Goal: Task Accomplishment & Management: Complete application form

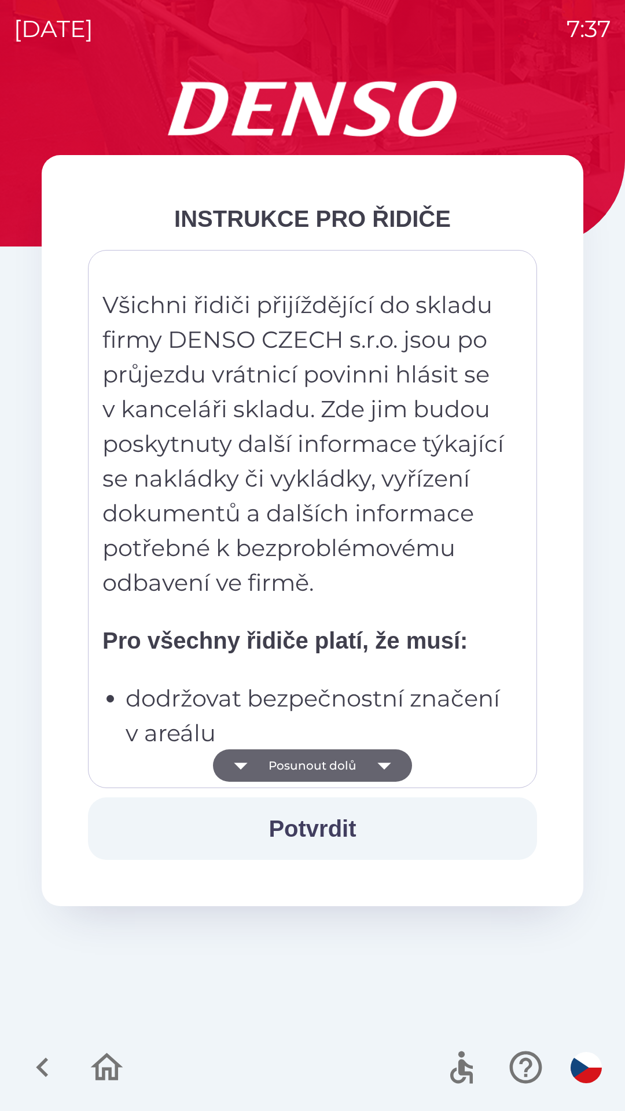
click at [369, 763] on icon "button" at bounding box center [384, 765] width 32 height 32
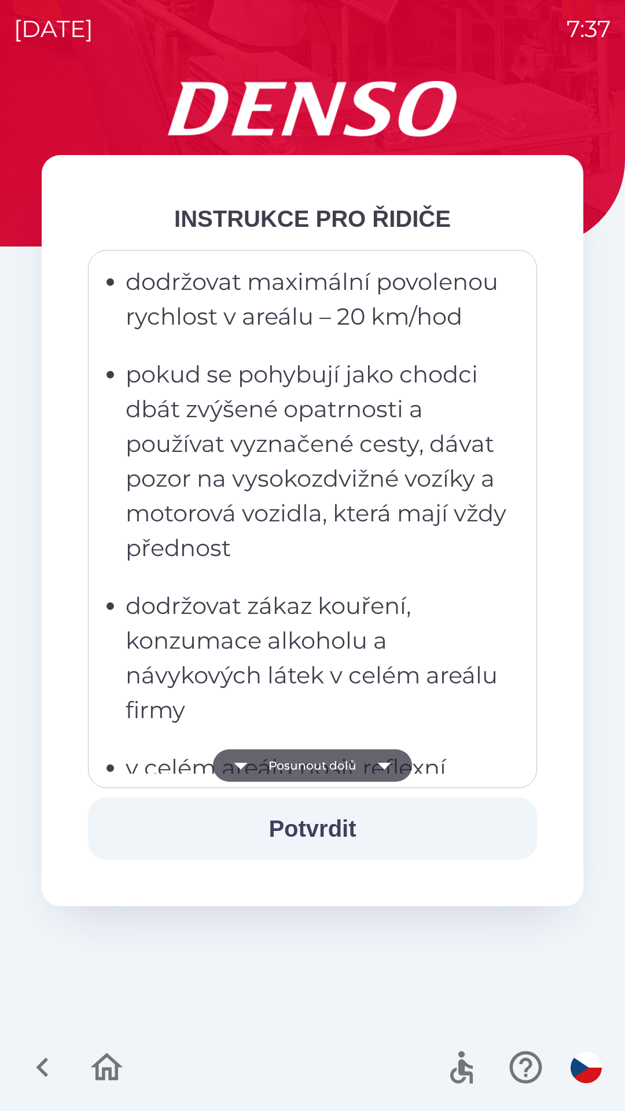
click at [373, 762] on icon "button" at bounding box center [384, 765] width 32 height 32
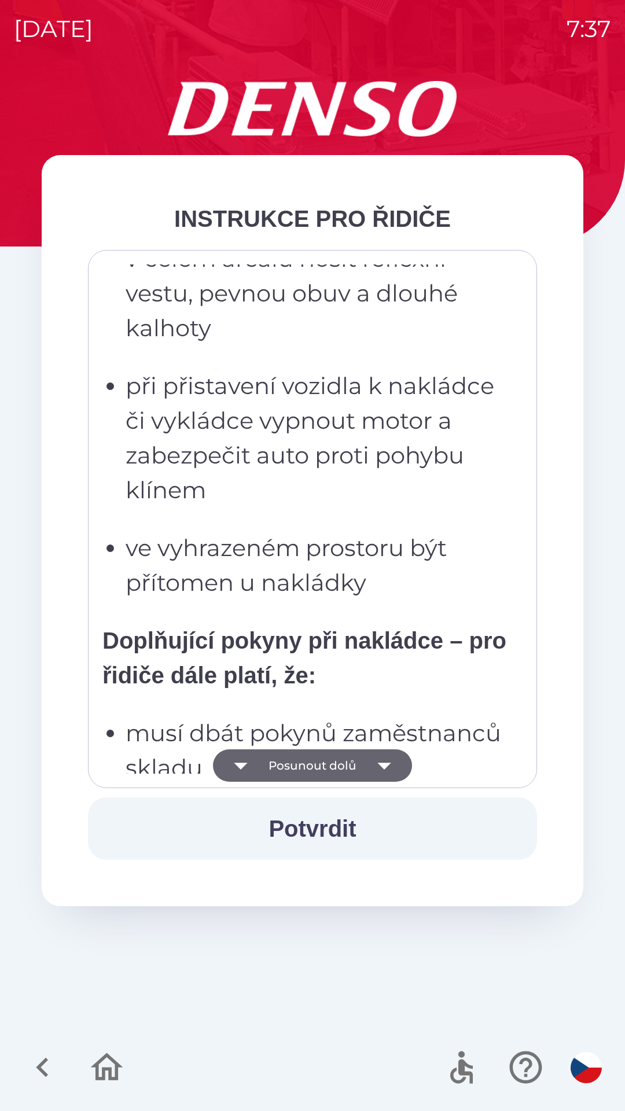
click at [380, 759] on icon "button" at bounding box center [384, 765] width 32 height 32
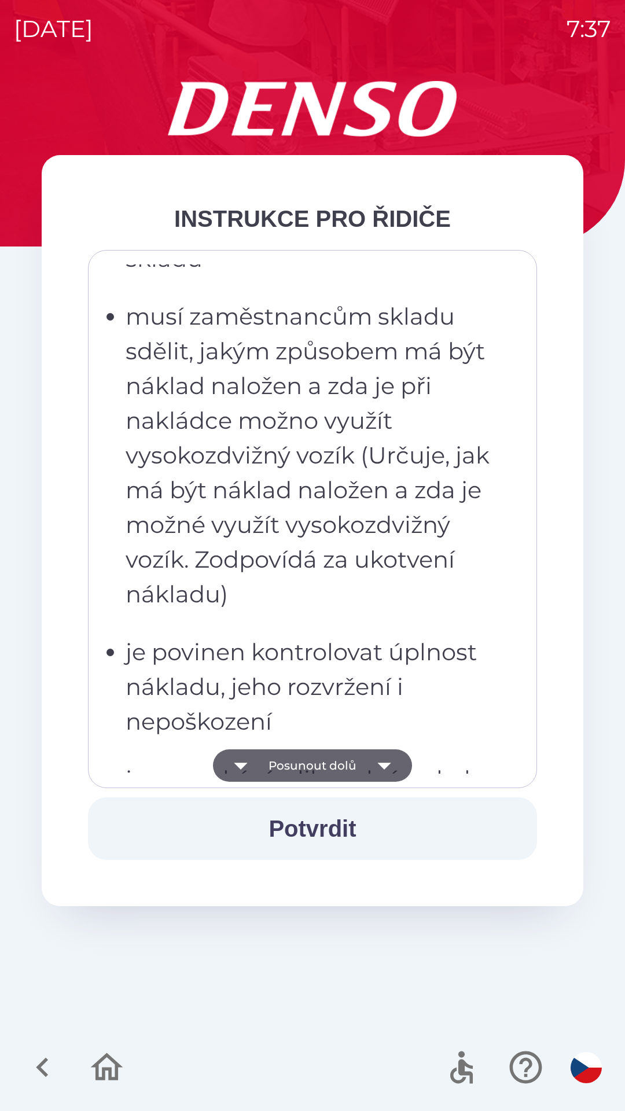
click at [375, 762] on icon "button" at bounding box center [384, 765] width 32 height 32
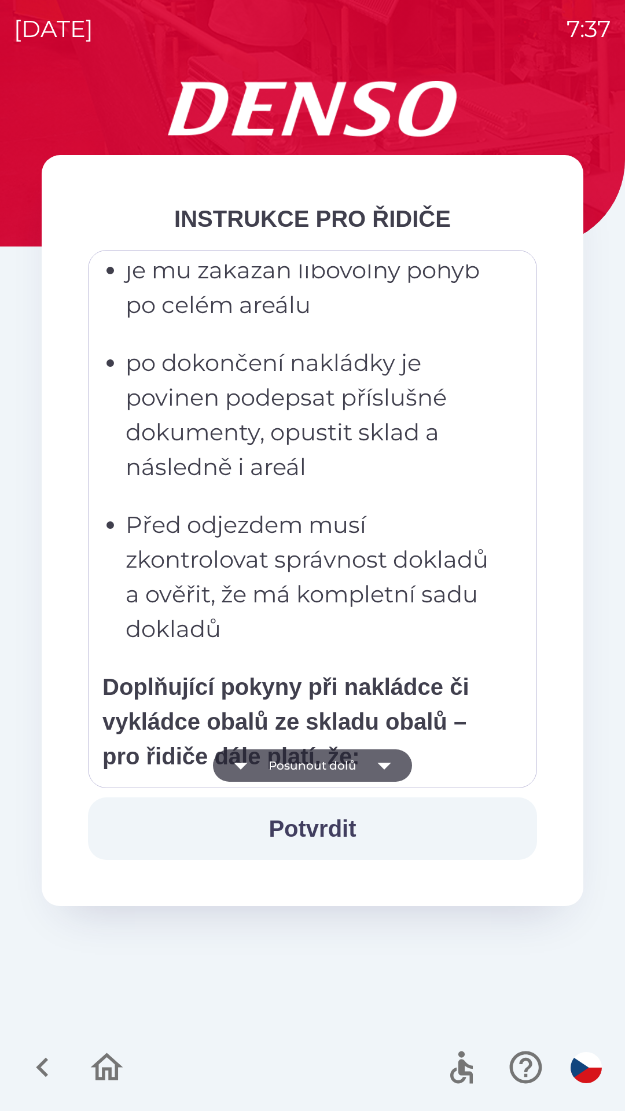
click at [374, 763] on icon "button" at bounding box center [384, 765] width 32 height 32
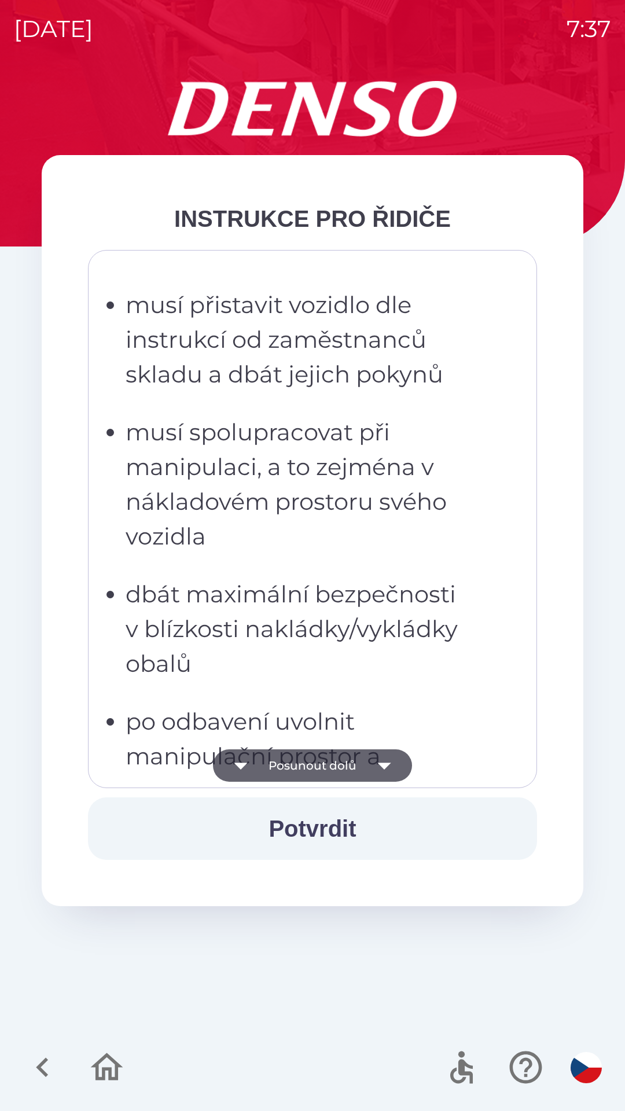
click at [377, 761] on icon "button" at bounding box center [384, 765] width 32 height 32
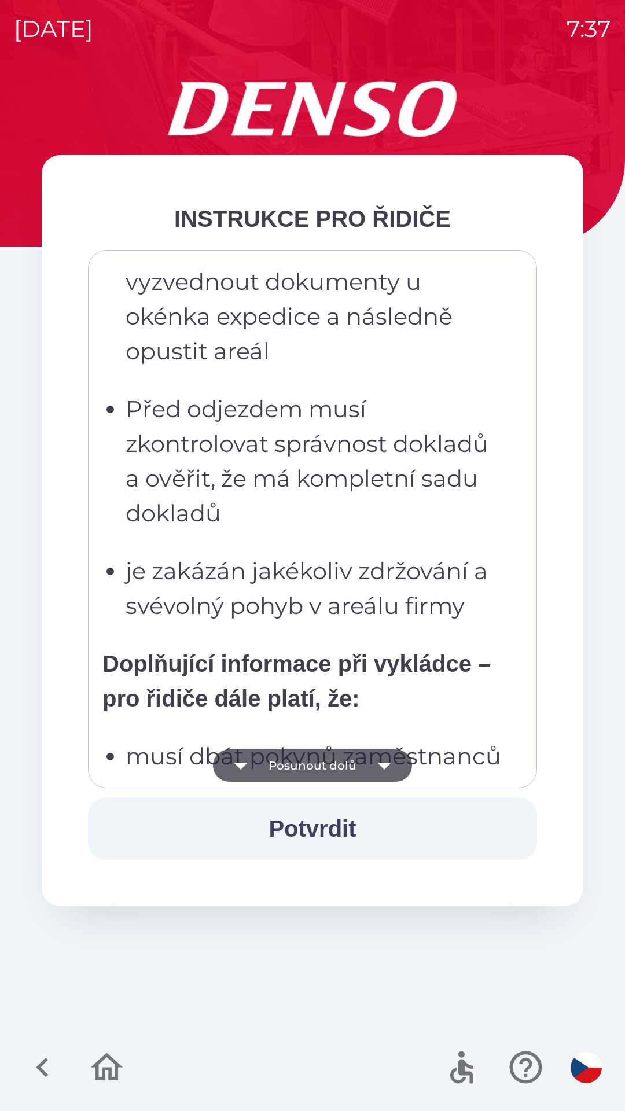
click at [381, 763] on icon "button" at bounding box center [384, 765] width 32 height 32
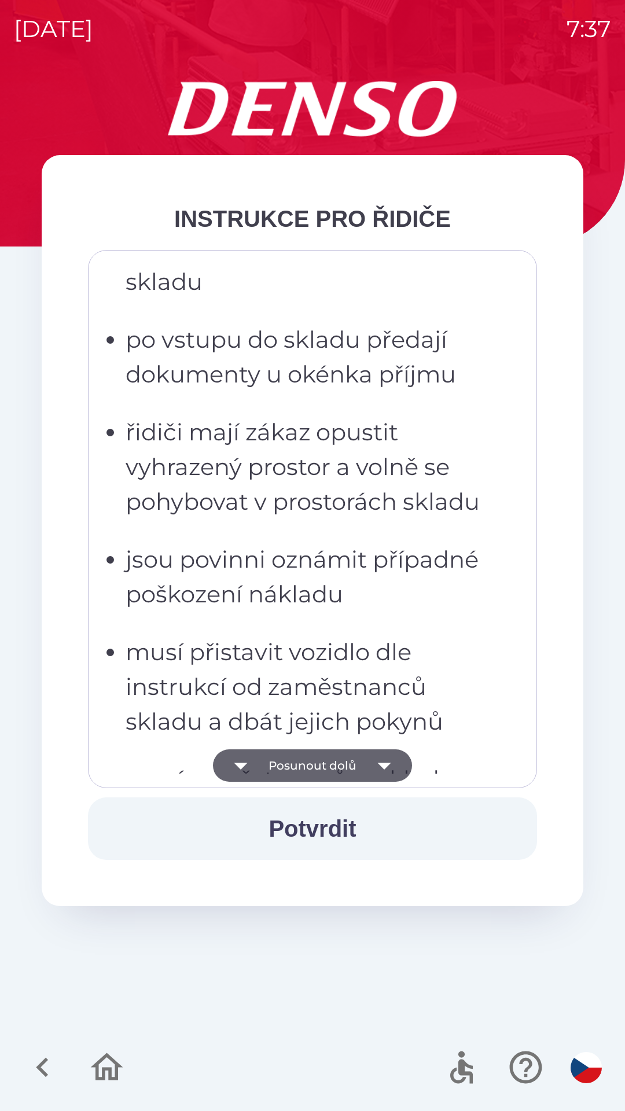
click at [378, 762] on icon "button" at bounding box center [384, 765] width 32 height 32
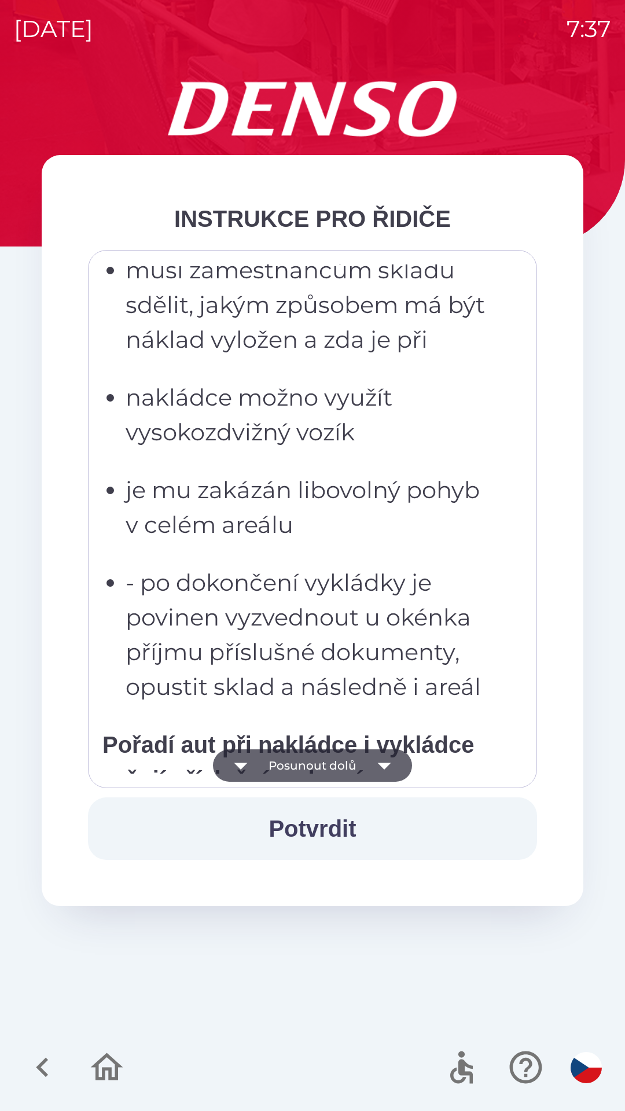
click at [378, 764] on icon "button" at bounding box center [383, 766] width 13 height 7
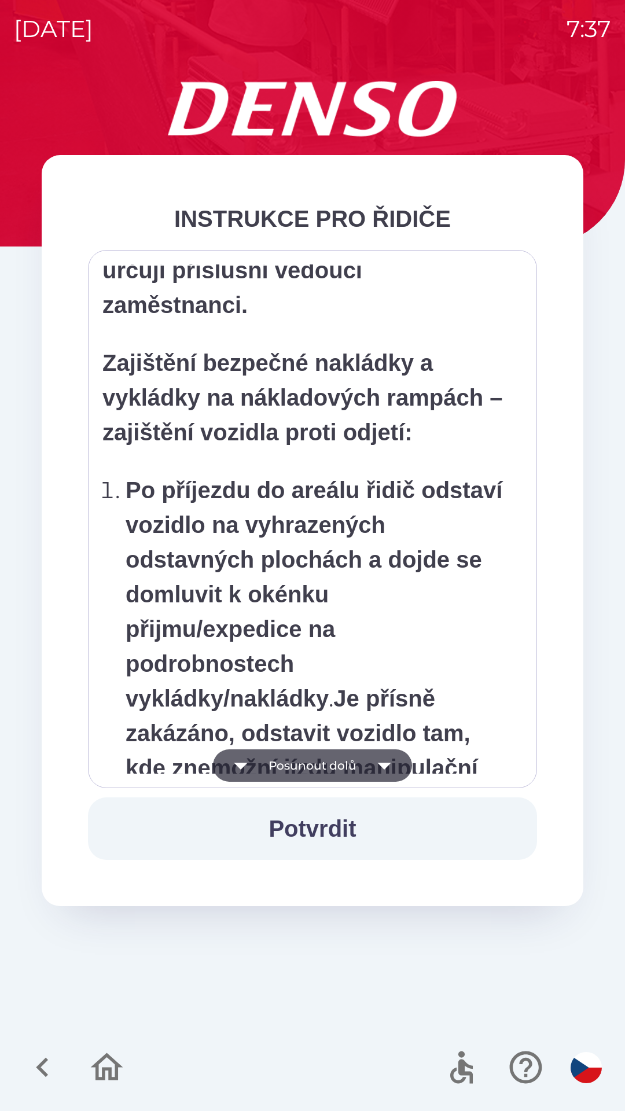
click at [380, 761] on icon "button" at bounding box center [384, 765] width 32 height 32
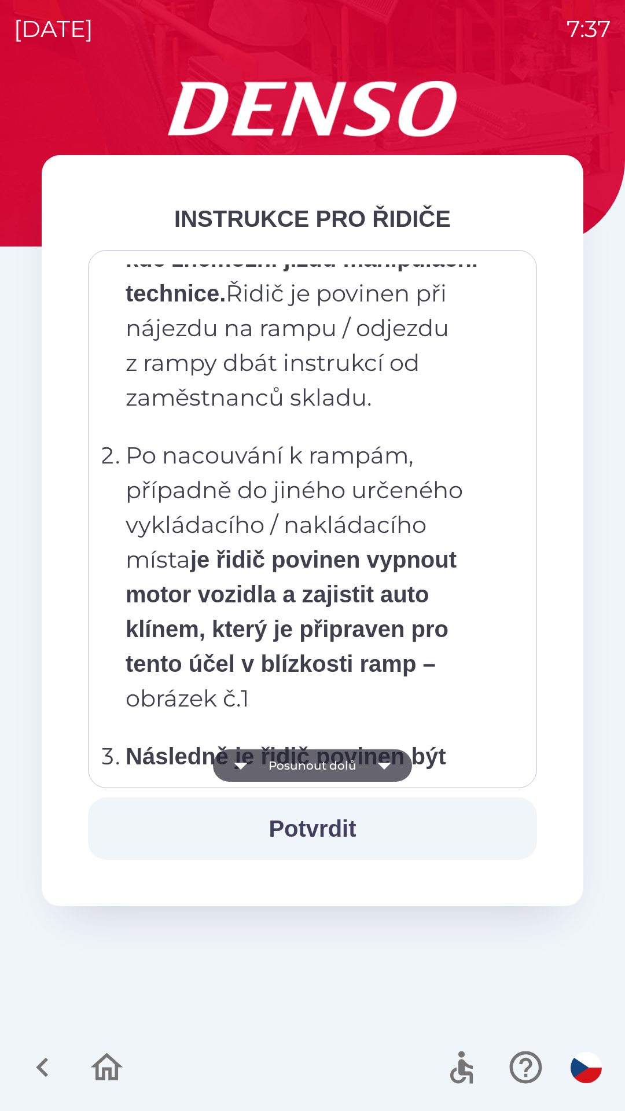
click at [381, 763] on icon "button" at bounding box center [383, 766] width 13 height 7
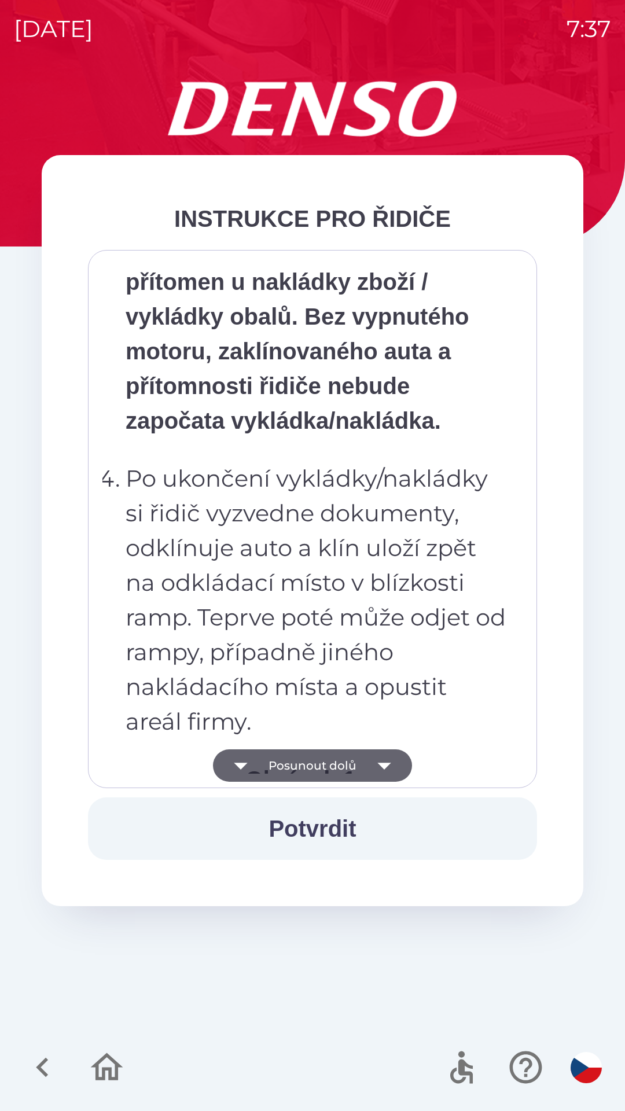
click at [378, 757] on icon "button" at bounding box center [384, 765] width 32 height 32
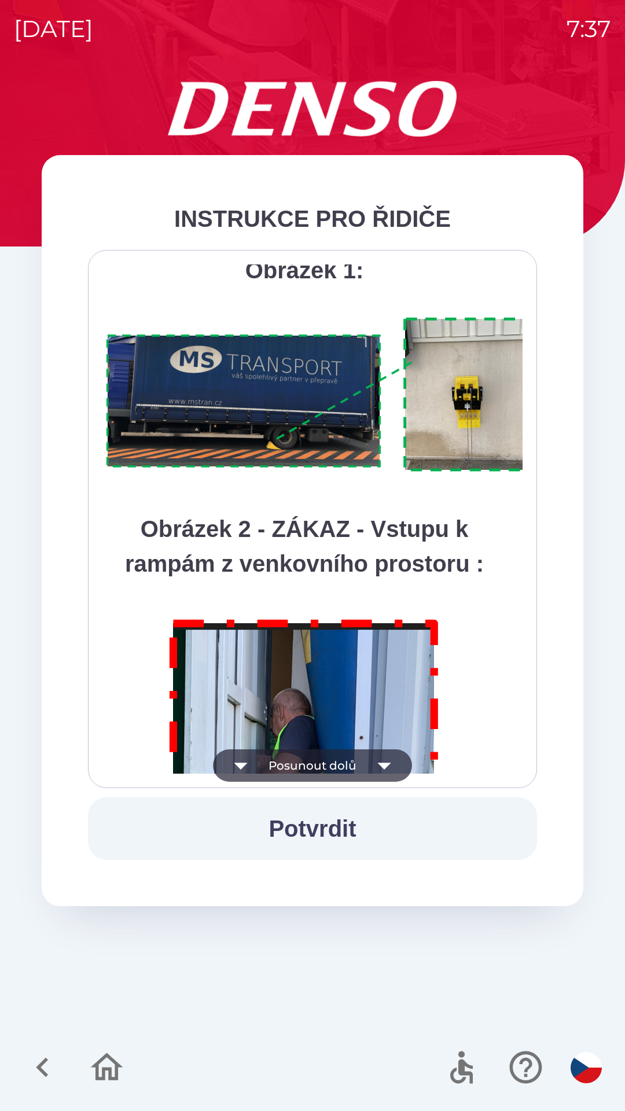
click at [376, 760] on icon "button" at bounding box center [384, 765] width 32 height 32
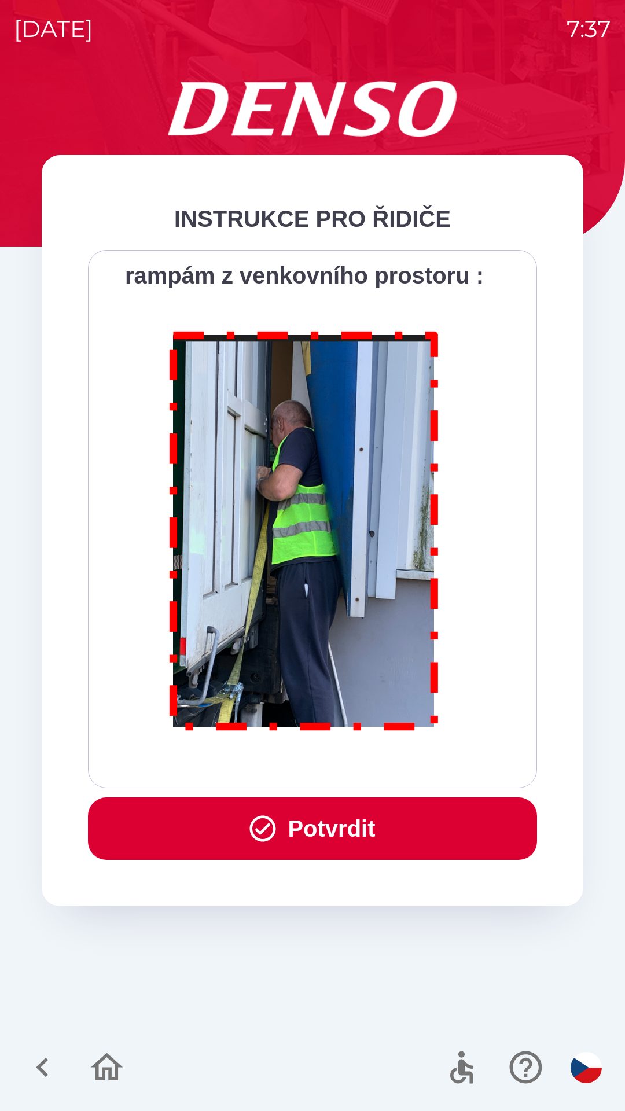
click at [374, 759] on div "Všichni řidiči přijíždějící do skladu firmy DENSO CZECH s.r.o. jsou po průjezdu…" at bounding box center [312, 518] width 420 height 509
click at [366, 834] on button "Potvrdit" at bounding box center [312, 828] width 449 height 62
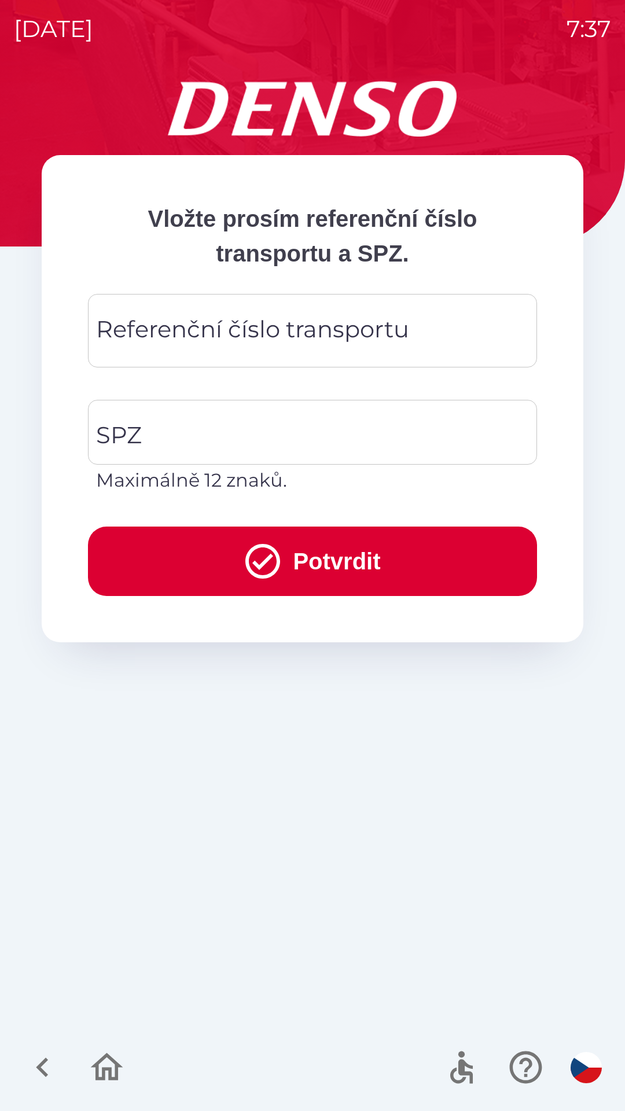
click at [283, 328] on div "Referenční číslo transportu Referenční číslo transportu" at bounding box center [312, 330] width 449 height 73
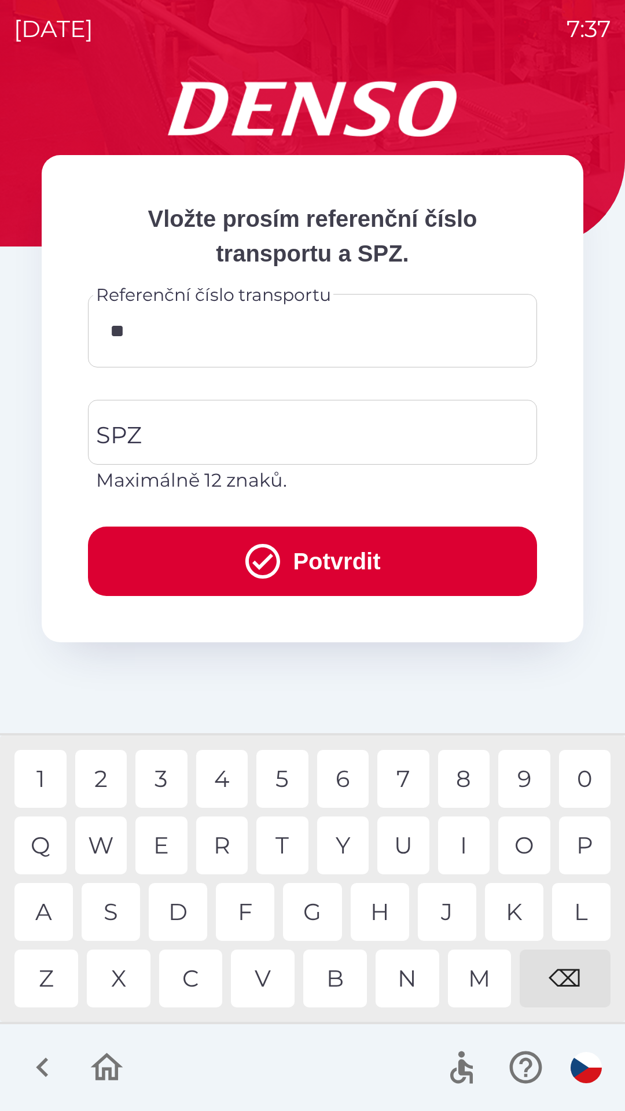
click at [59, 833] on div "Q" at bounding box center [40, 845] width 52 height 58
click at [335, 980] on div "B" at bounding box center [335, 978] width 64 height 58
click at [463, 776] on div "8" at bounding box center [464, 779] width 52 height 58
click at [180, 338] on input "*********" at bounding box center [312, 331] width 421 height 46
type input "*********"
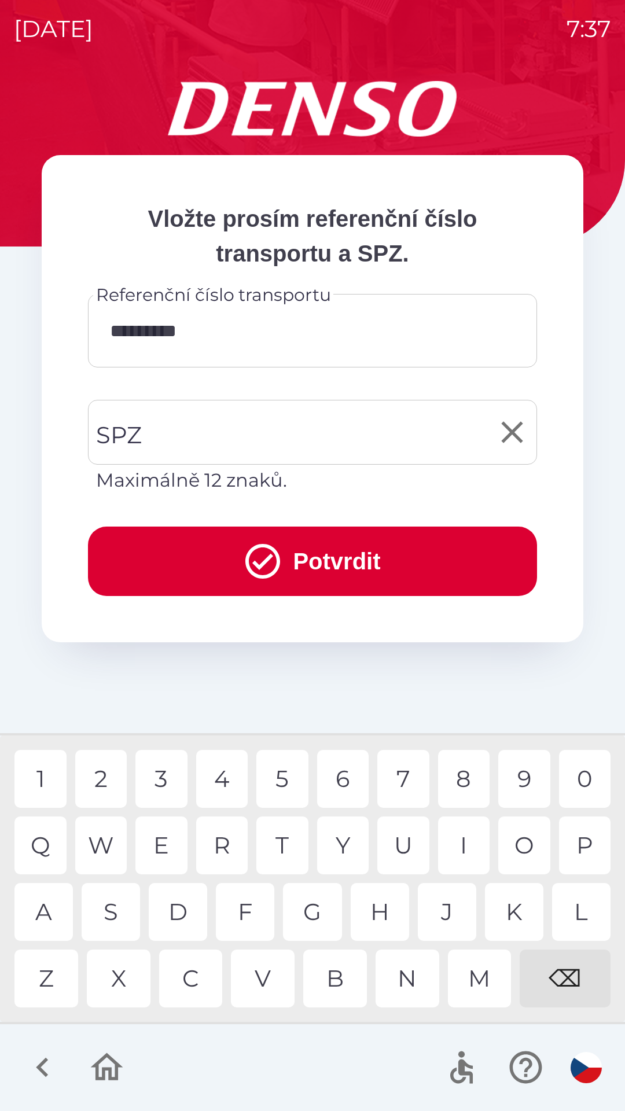
click at [185, 430] on input "SPZ" at bounding box center [303, 432] width 421 height 54
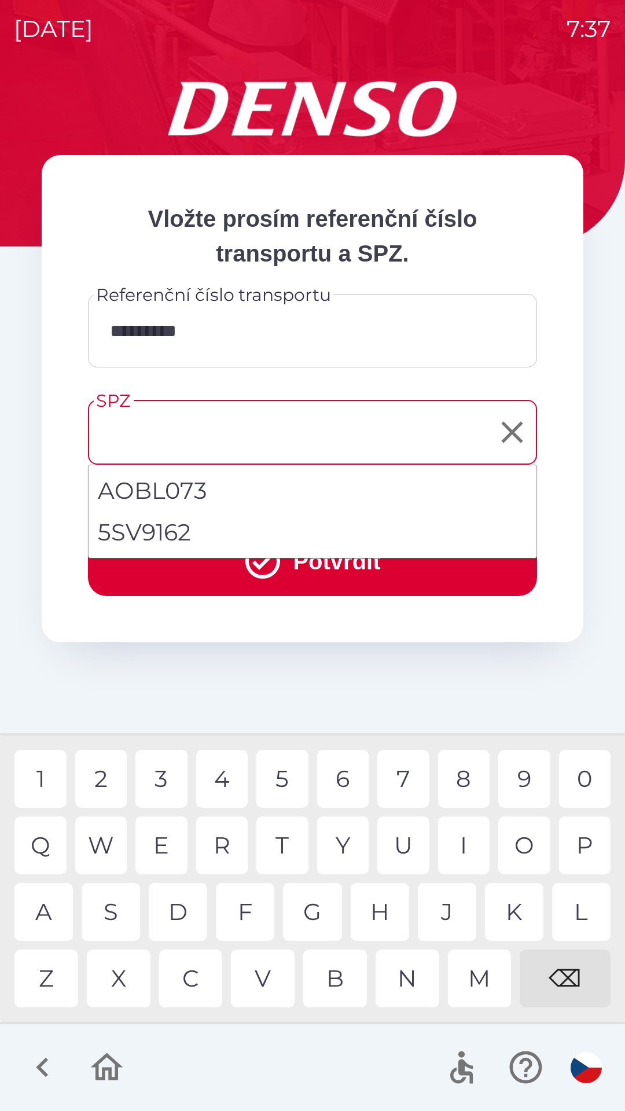
click at [198, 533] on li "5SV9162" at bounding box center [313, 532] width 448 height 42
type input "*******"
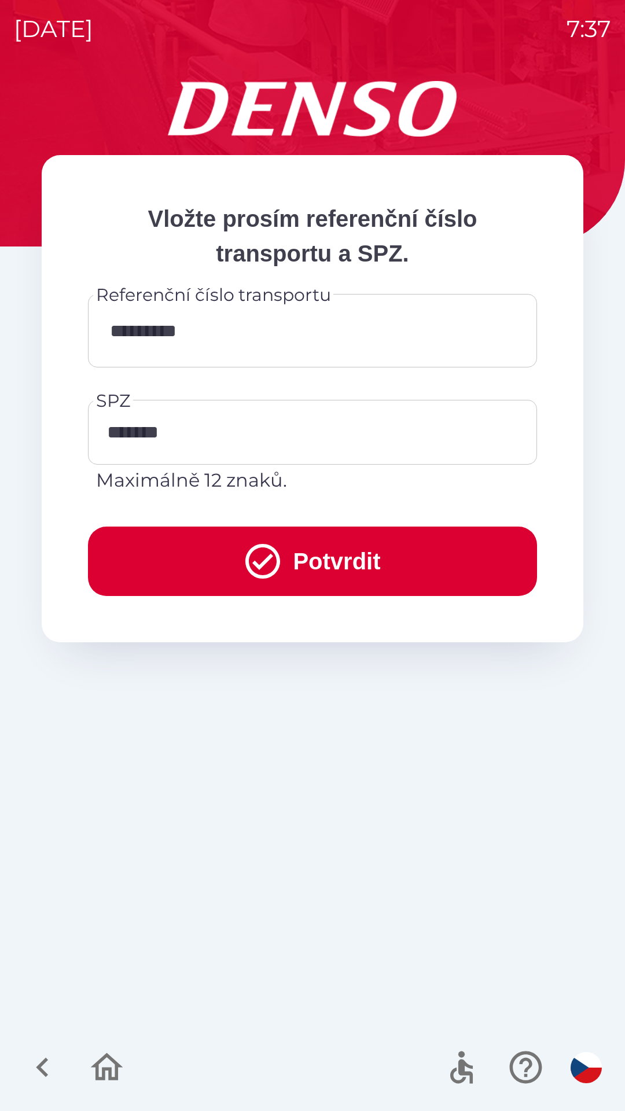
click at [281, 560] on button "Potvrdit" at bounding box center [312, 560] width 449 height 69
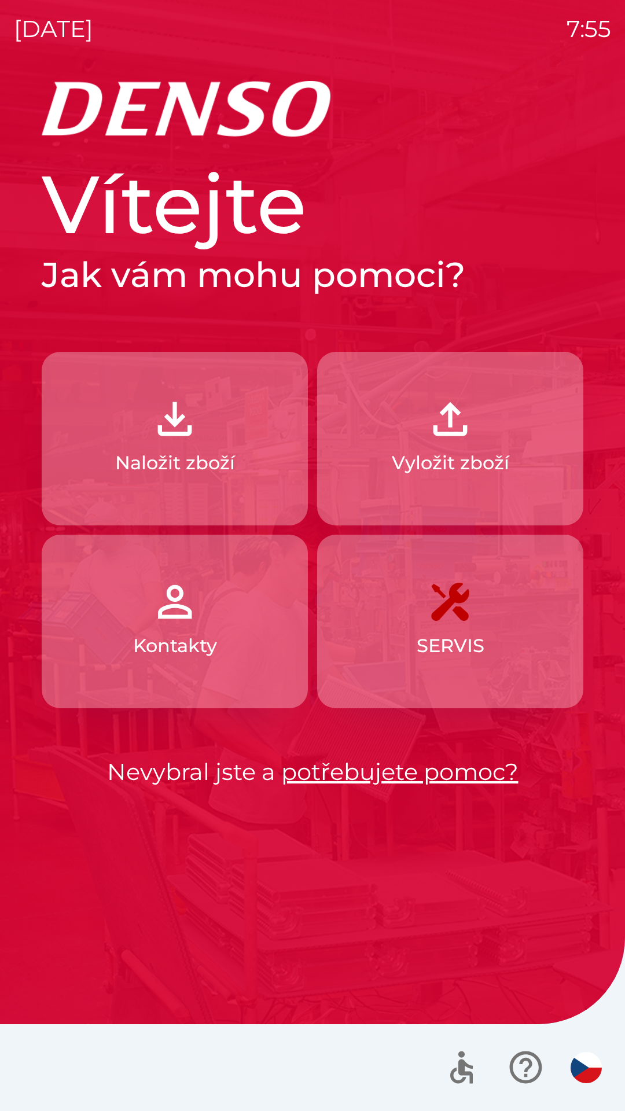
click at [95, 459] on button "Naložit zboží" at bounding box center [175, 439] width 266 height 174
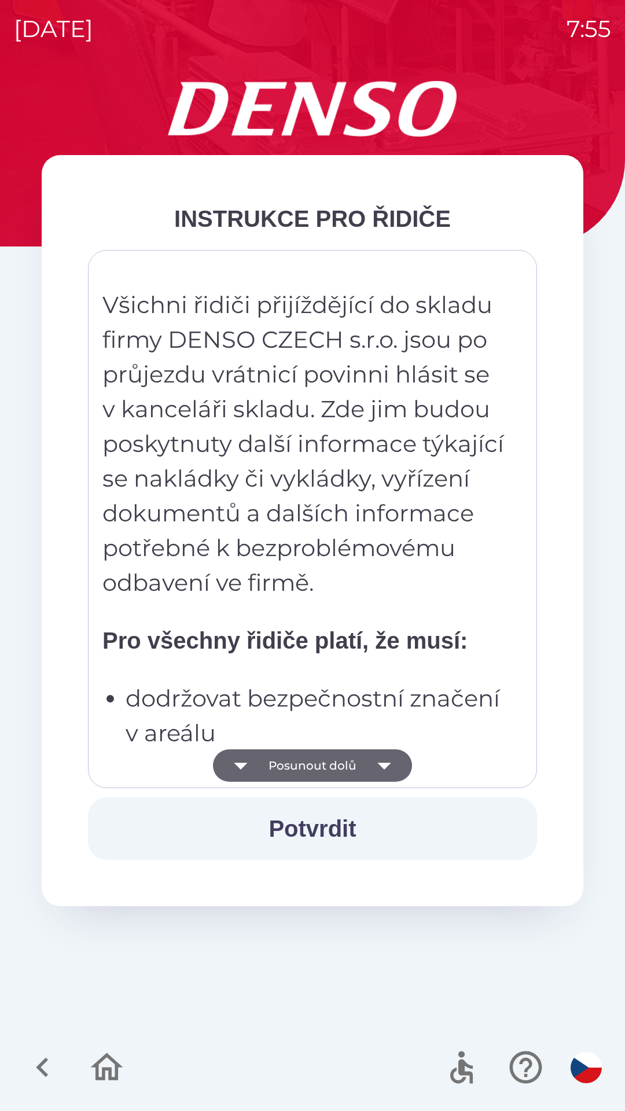
click at [240, 770] on icon "button" at bounding box center [240, 765] width 32 height 32
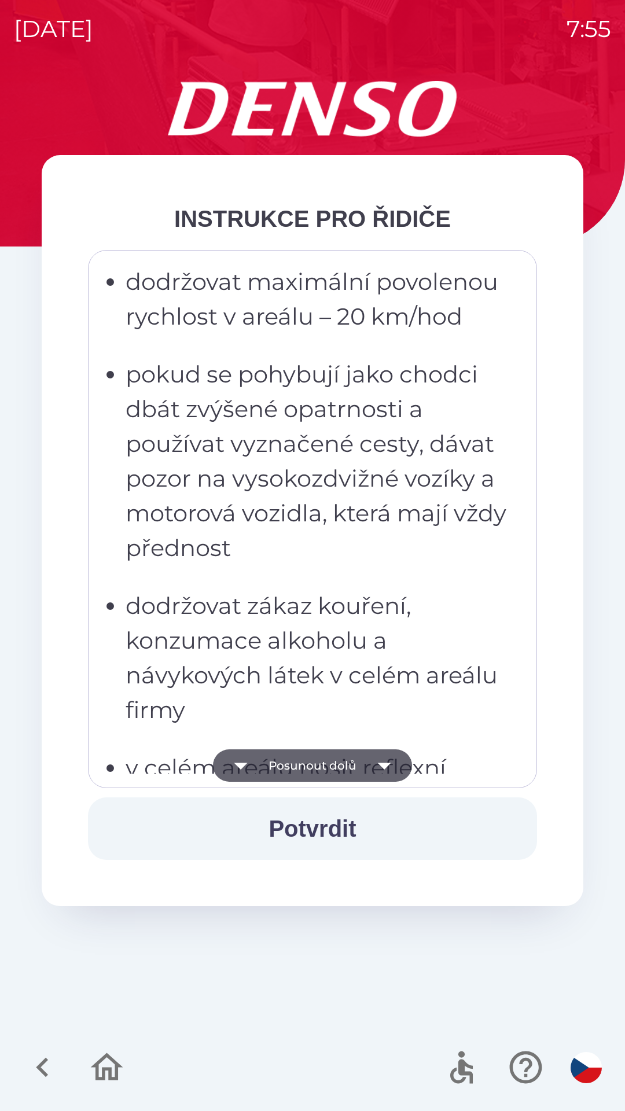
click at [260, 776] on button "Posunout dolů" at bounding box center [312, 765] width 199 height 32
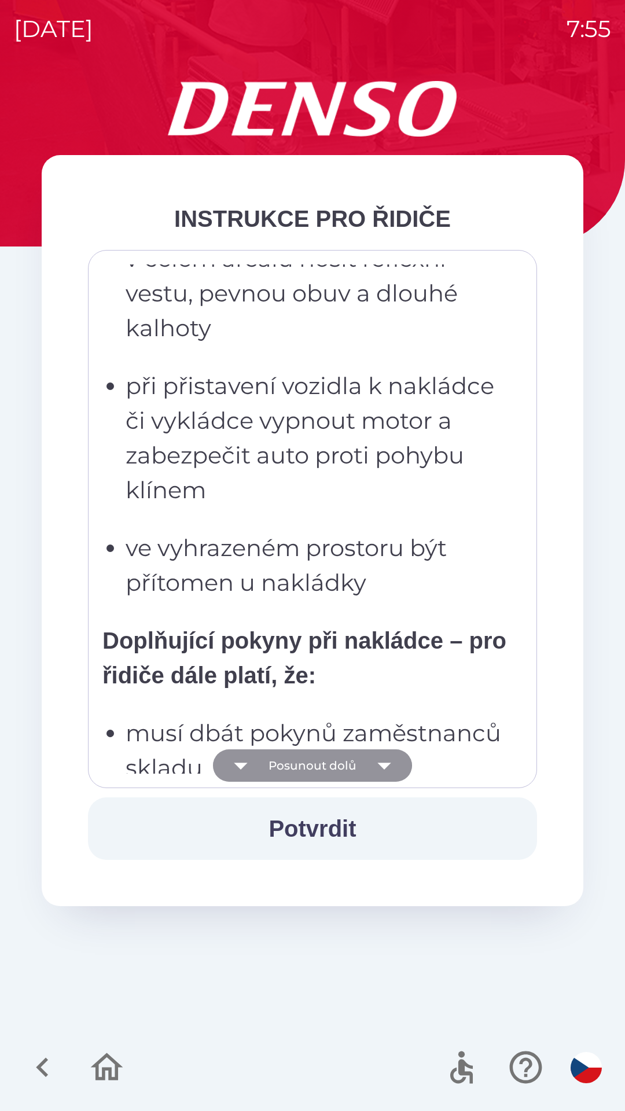
click at [257, 761] on icon "button" at bounding box center [240, 765] width 32 height 32
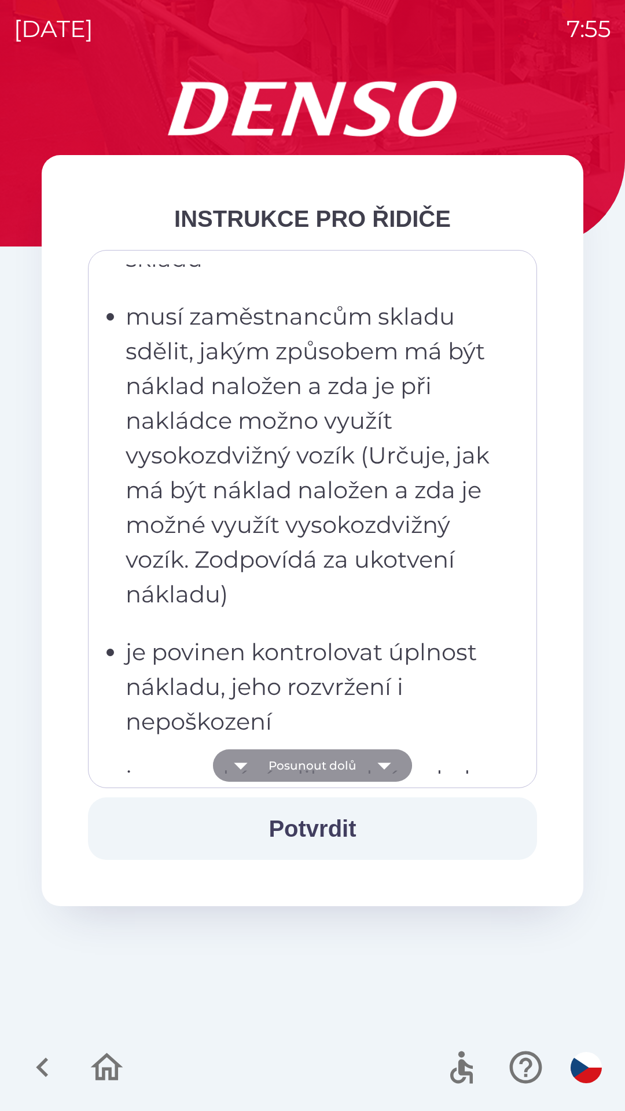
click at [255, 764] on icon "button" at bounding box center [240, 765] width 32 height 32
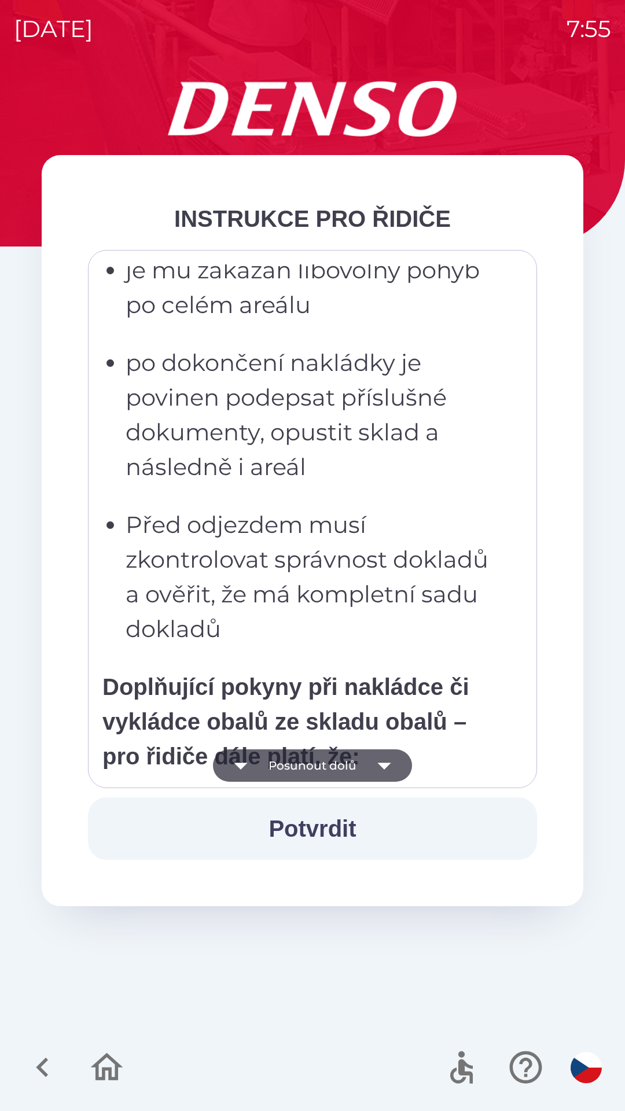
click at [257, 767] on icon "button" at bounding box center [240, 765] width 32 height 32
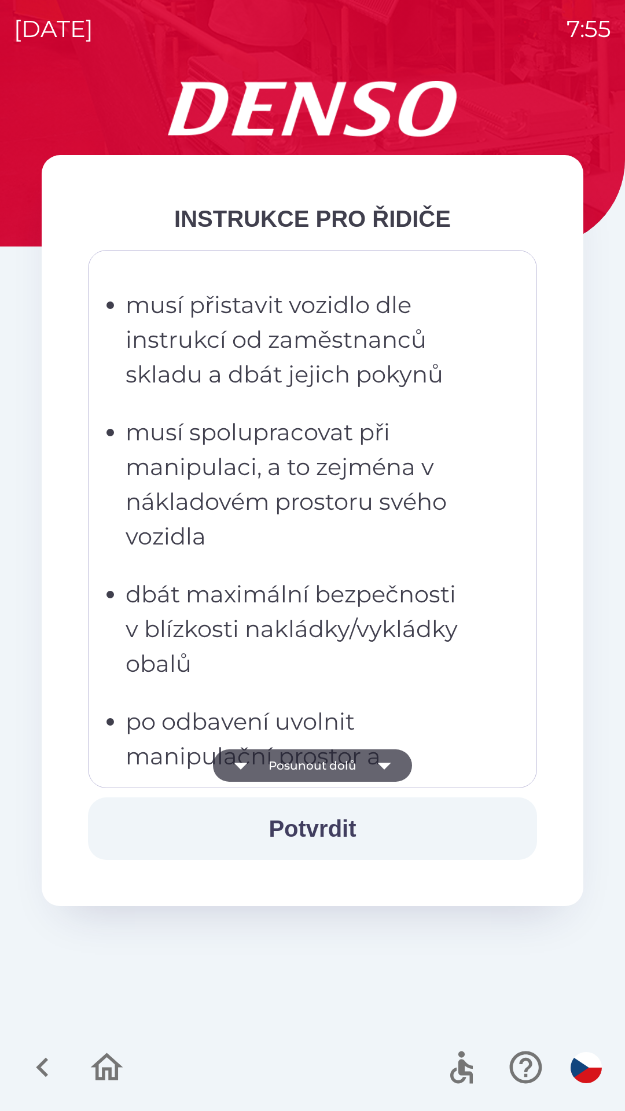
click at [262, 769] on button "Posunout dolů" at bounding box center [312, 765] width 199 height 32
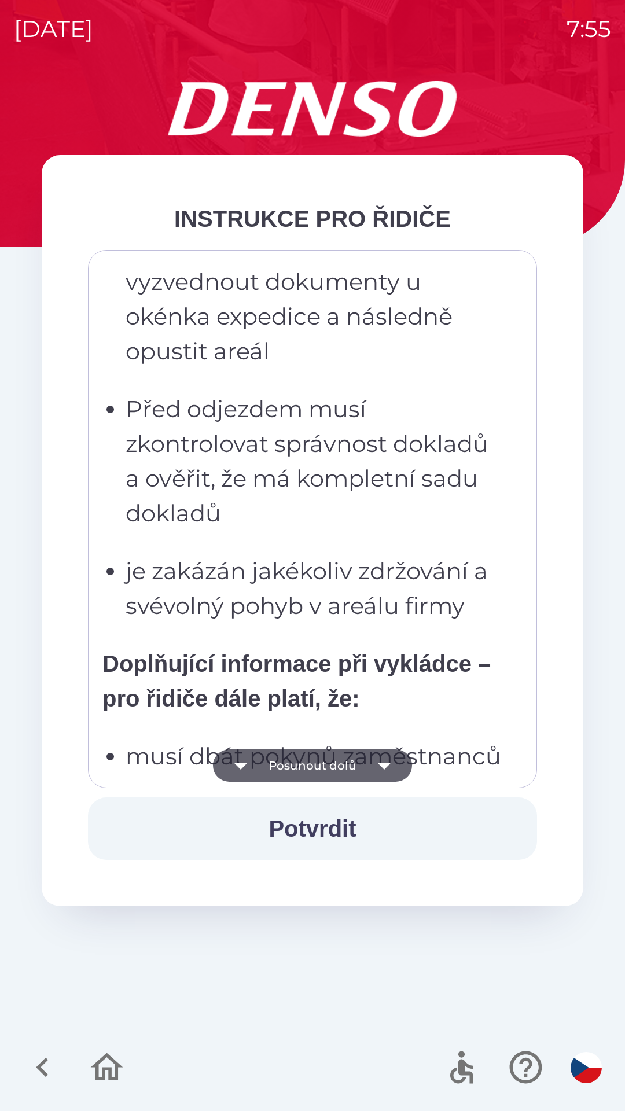
click at [263, 767] on button "Posunout dolů" at bounding box center [312, 765] width 199 height 32
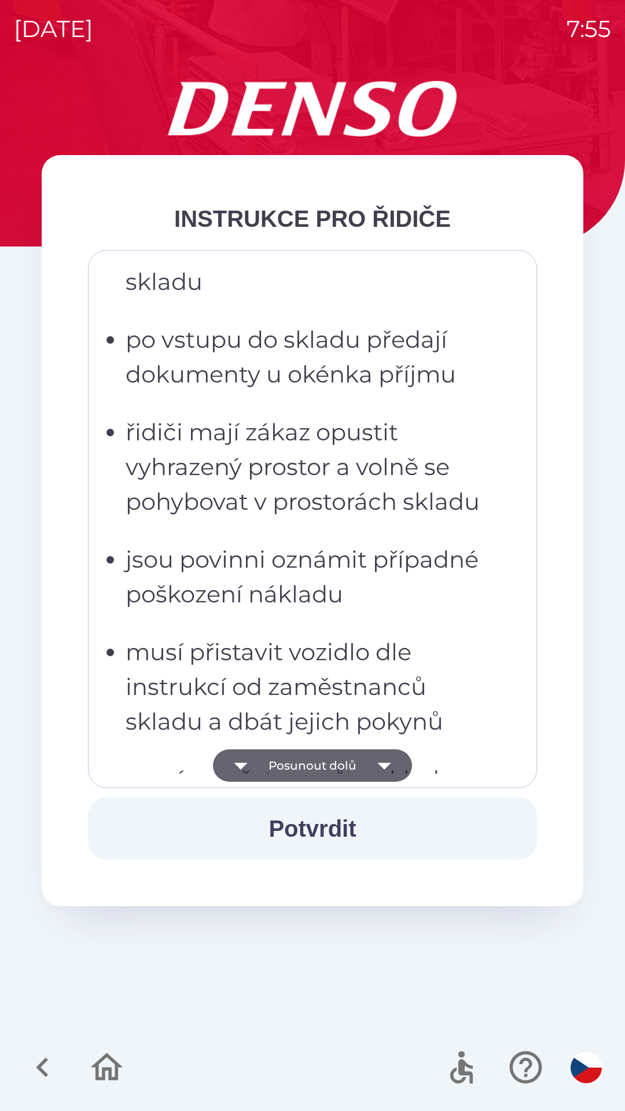
click at [266, 769] on button "Posunout dolů" at bounding box center [312, 765] width 199 height 32
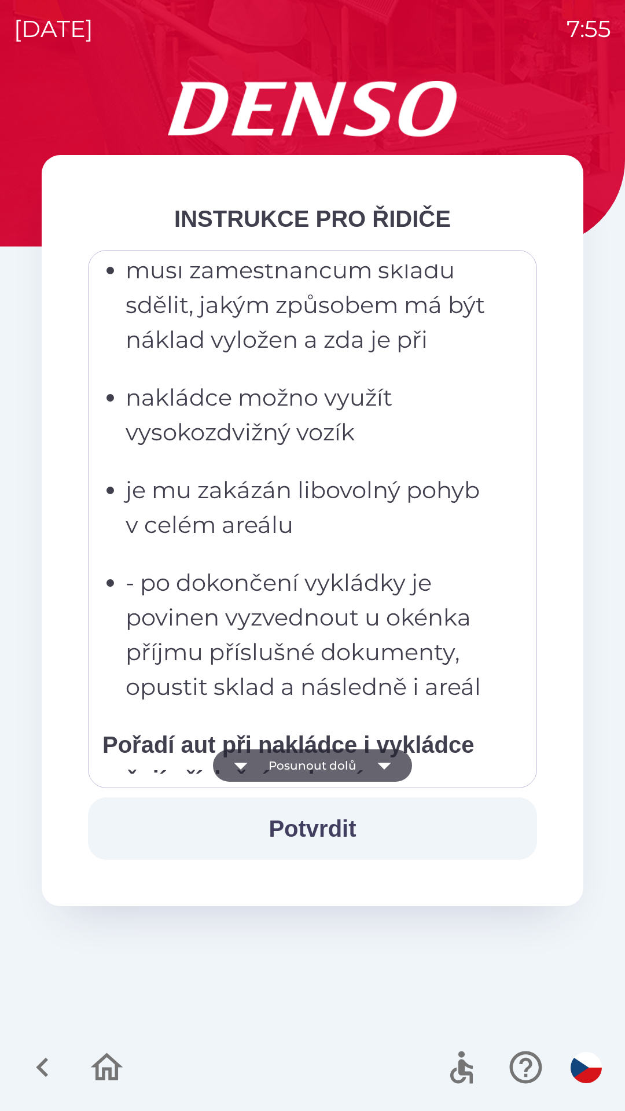
click at [269, 770] on button "Posunout dolů" at bounding box center [312, 765] width 199 height 32
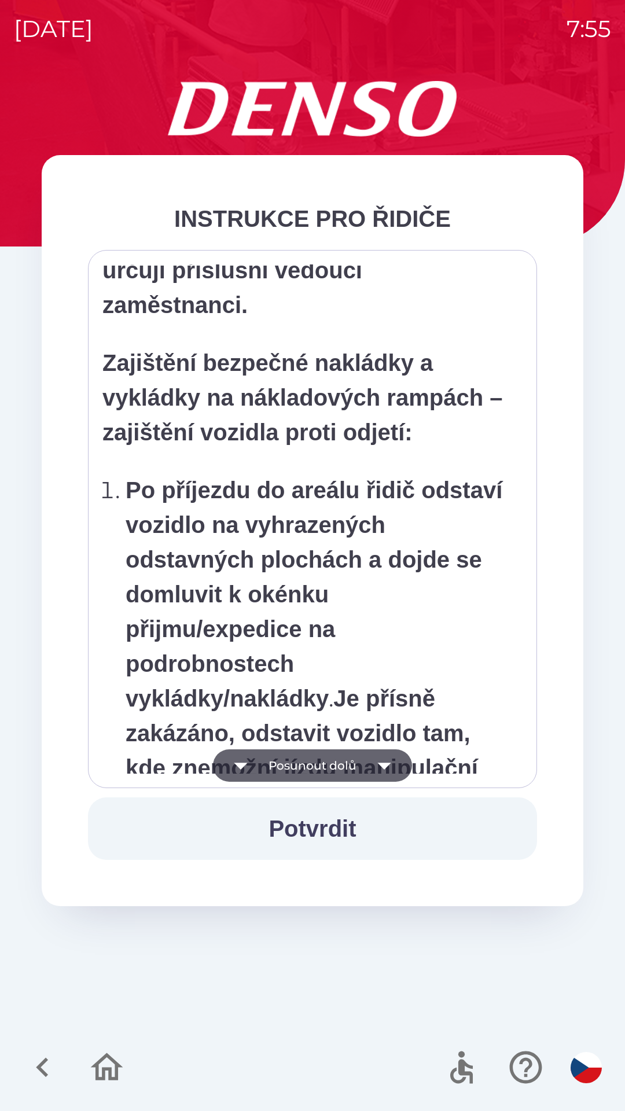
click at [267, 768] on button "Posunout dolů" at bounding box center [312, 765] width 199 height 32
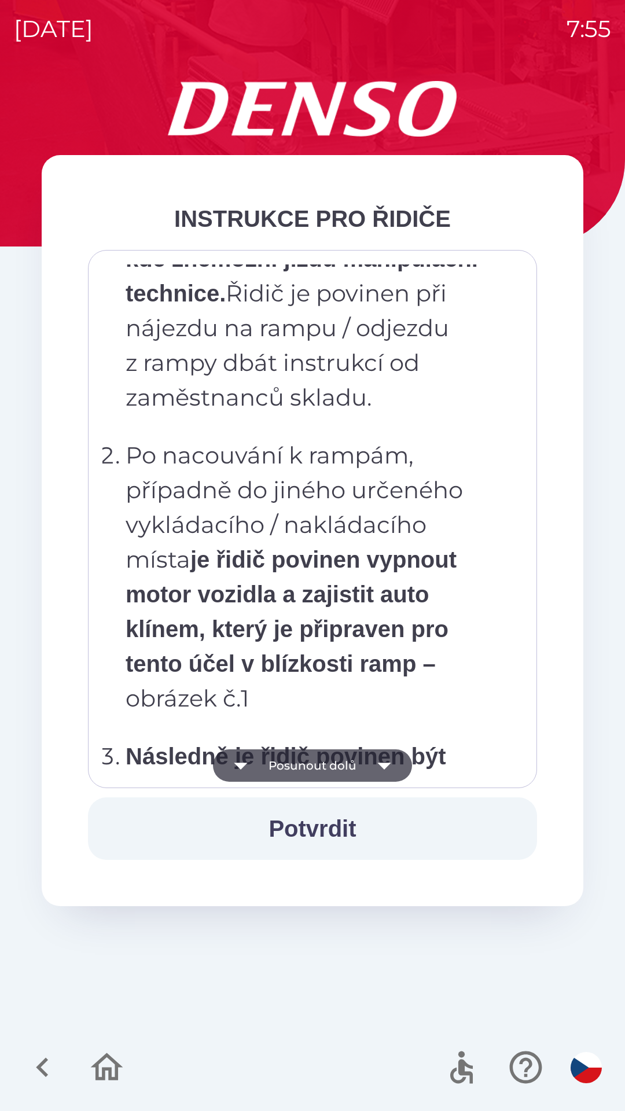
click at [270, 771] on button "Posunout dolů" at bounding box center [312, 765] width 199 height 32
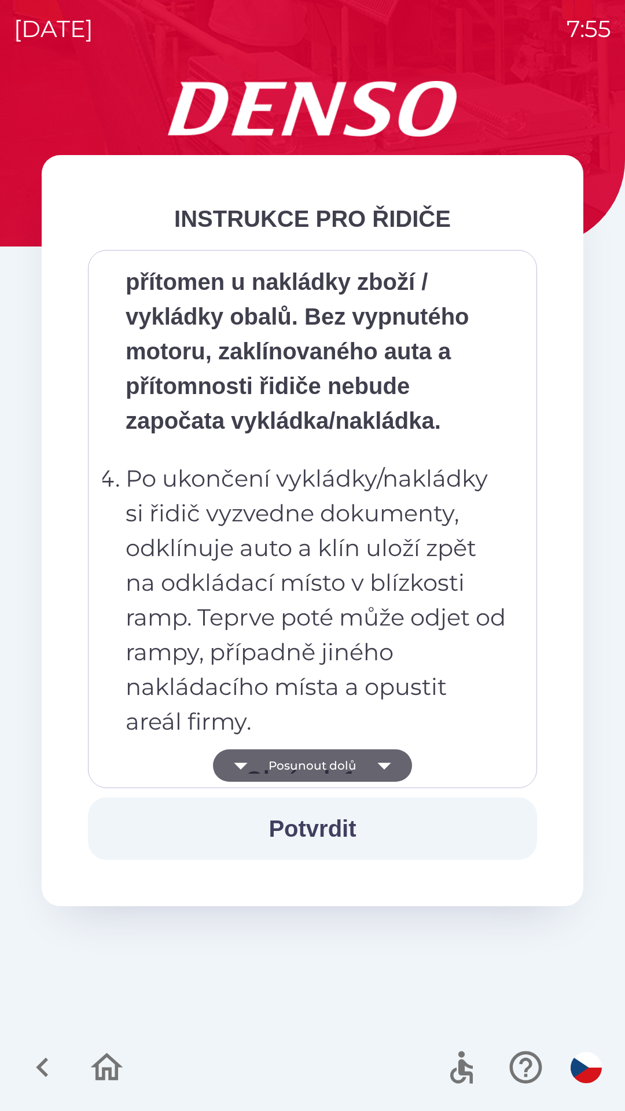
click at [270, 766] on button "Posunout dolů" at bounding box center [312, 765] width 199 height 32
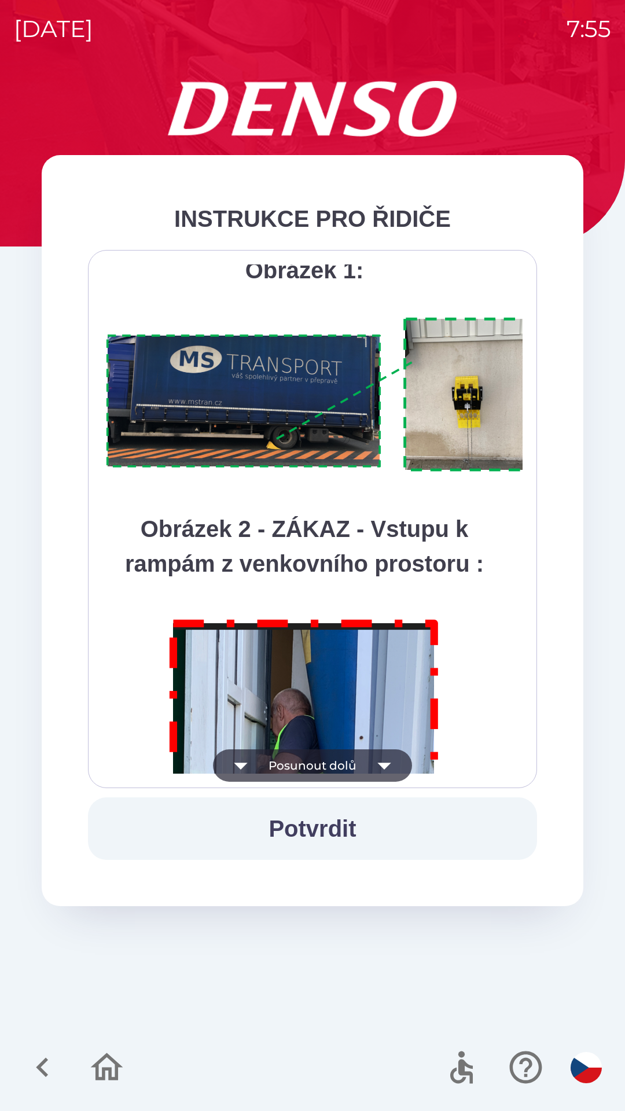
click at [271, 774] on button "Posunout dolů" at bounding box center [312, 765] width 199 height 32
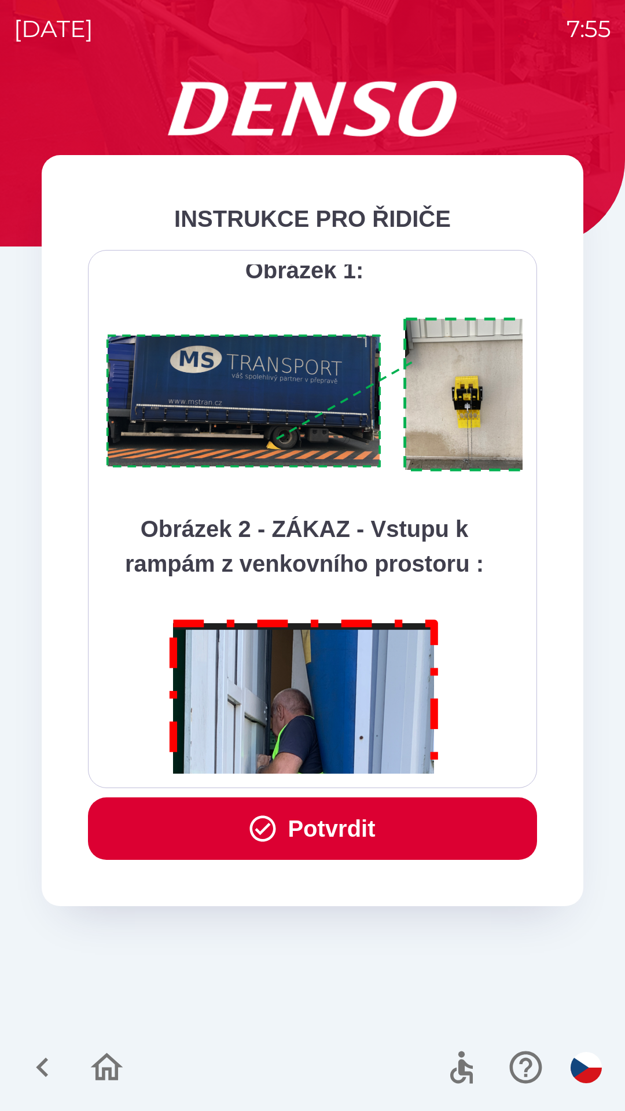
scroll to position [6502, 0]
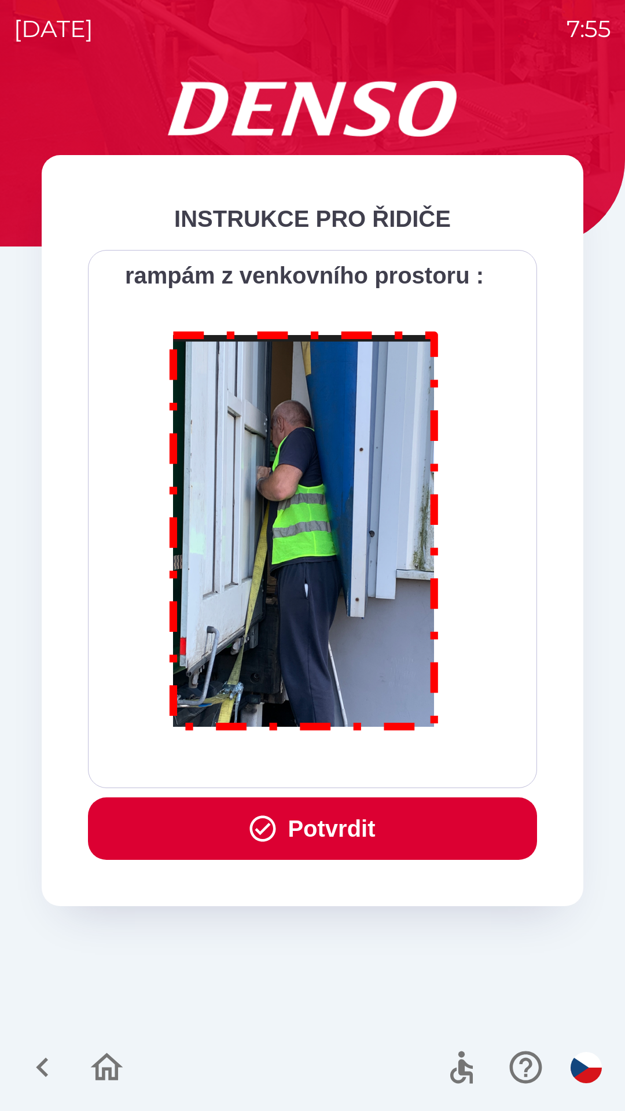
click at [287, 824] on button "Potvrdit" at bounding box center [312, 828] width 449 height 62
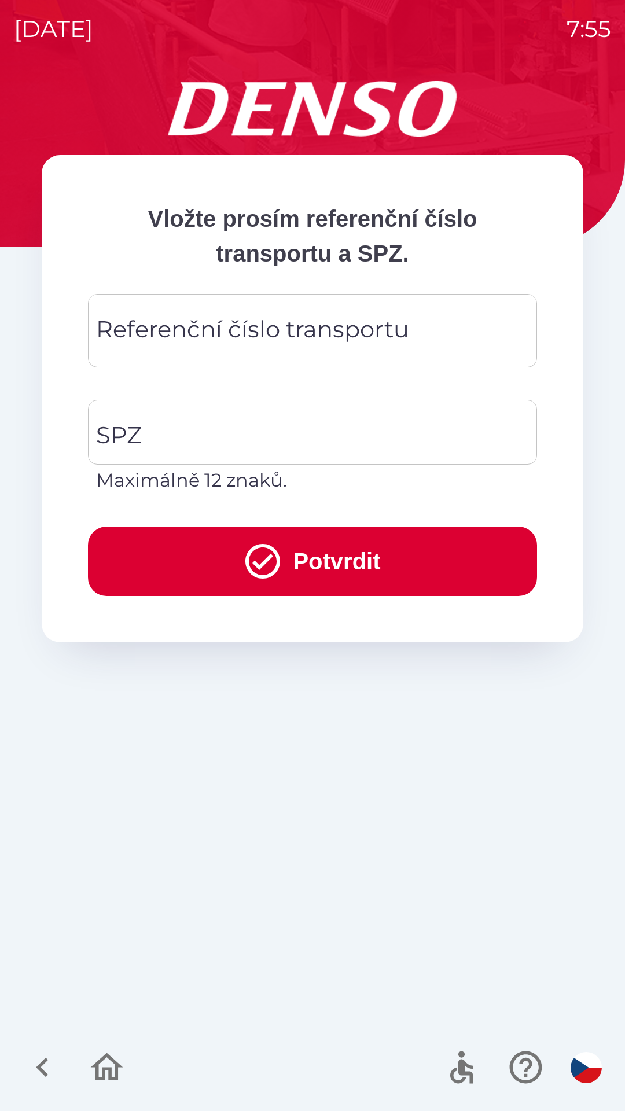
click at [139, 331] on div "Referenční číslo transportu Referenční číslo transportu" at bounding box center [312, 330] width 449 height 73
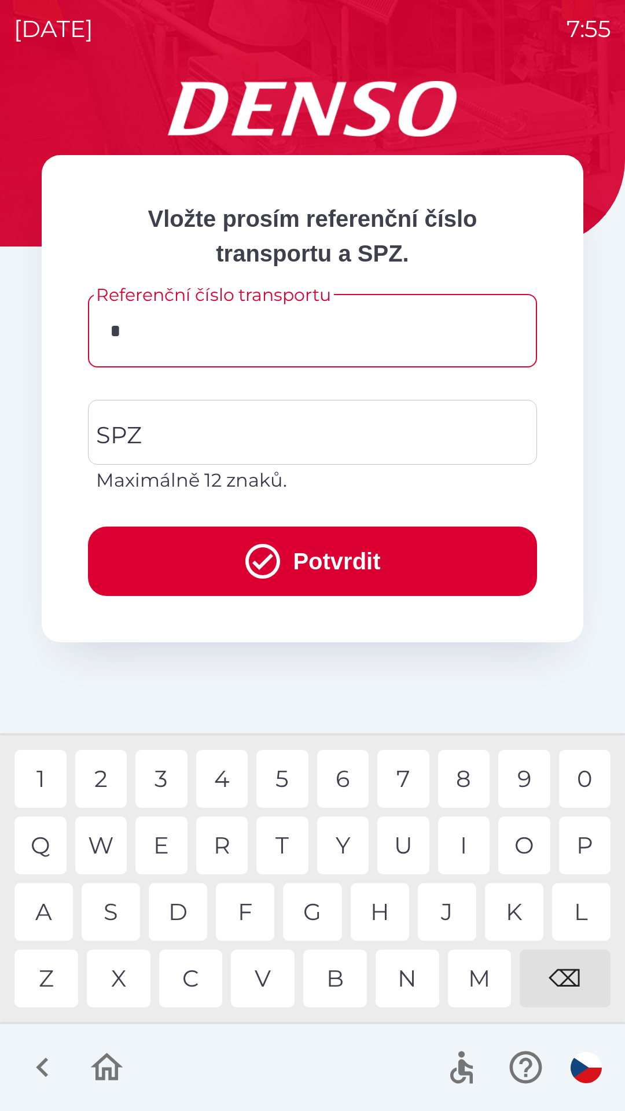
click at [167, 779] on div "3" at bounding box center [161, 779] width 52 height 58
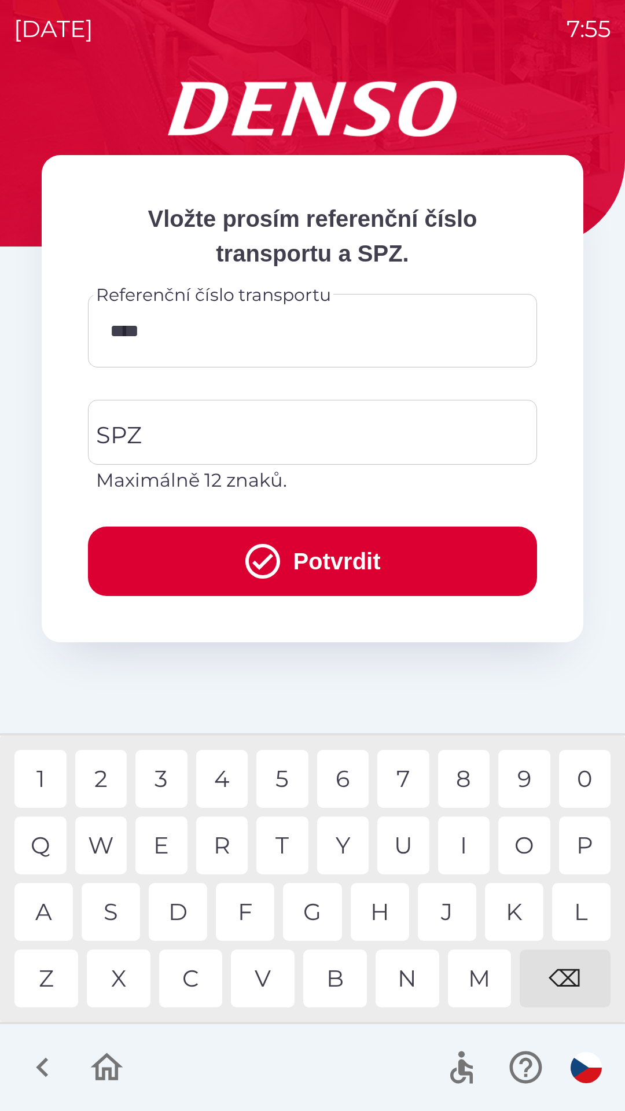
click at [281, 777] on div "5" at bounding box center [282, 779] width 52 height 58
click at [465, 774] on div "8" at bounding box center [464, 779] width 52 height 58
type input "******"
click at [274, 778] on div "5" at bounding box center [282, 779] width 52 height 58
click at [165, 421] on input "SPZ" at bounding box center [303, 432] width 421 height 54
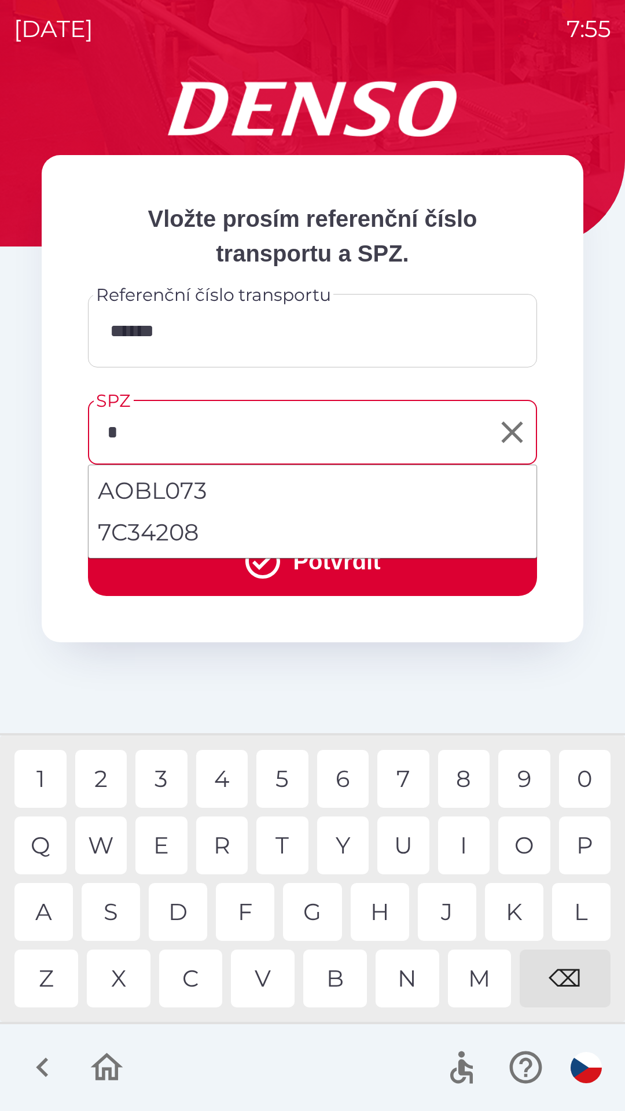
click at [400, 775] on div "7" at bounding box center [403, 779] width 52 height 58
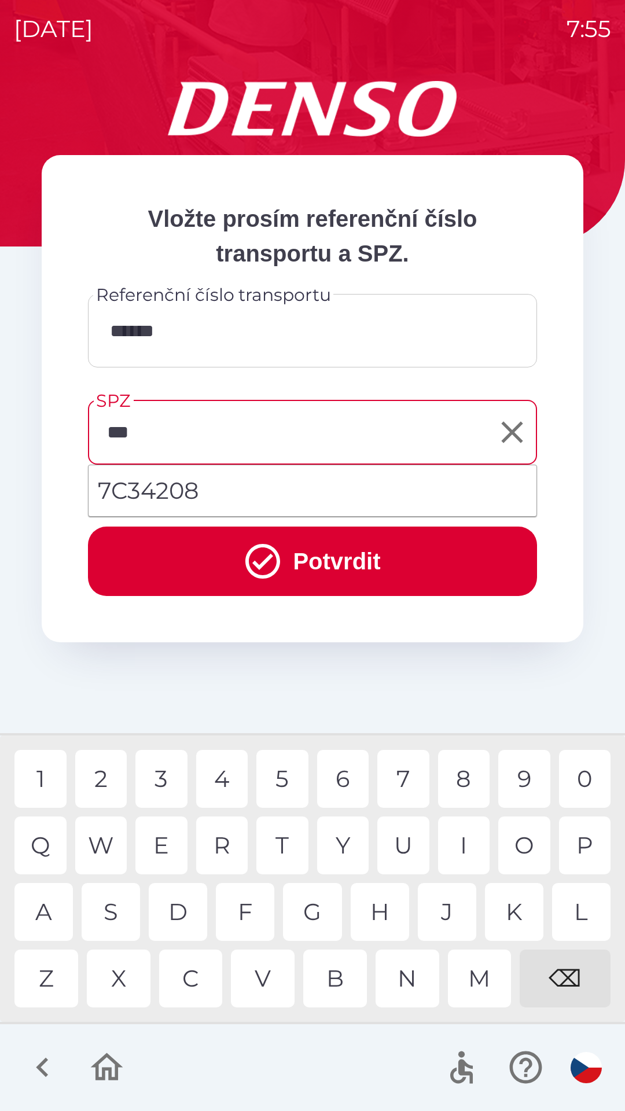
click at [164, 781] on div "3" at bounding box center [161, 779] width 52 height 58
click at [89, 777] on div "2" at bounding box center [101, 779] width 52 height 58
click at [404, 772] on div "7" at bounding box center [403, 779] width 52 height 58
type input "*******"
click at [452, 777] on div "8" at bounding box center [464, 779] width 52 height 58
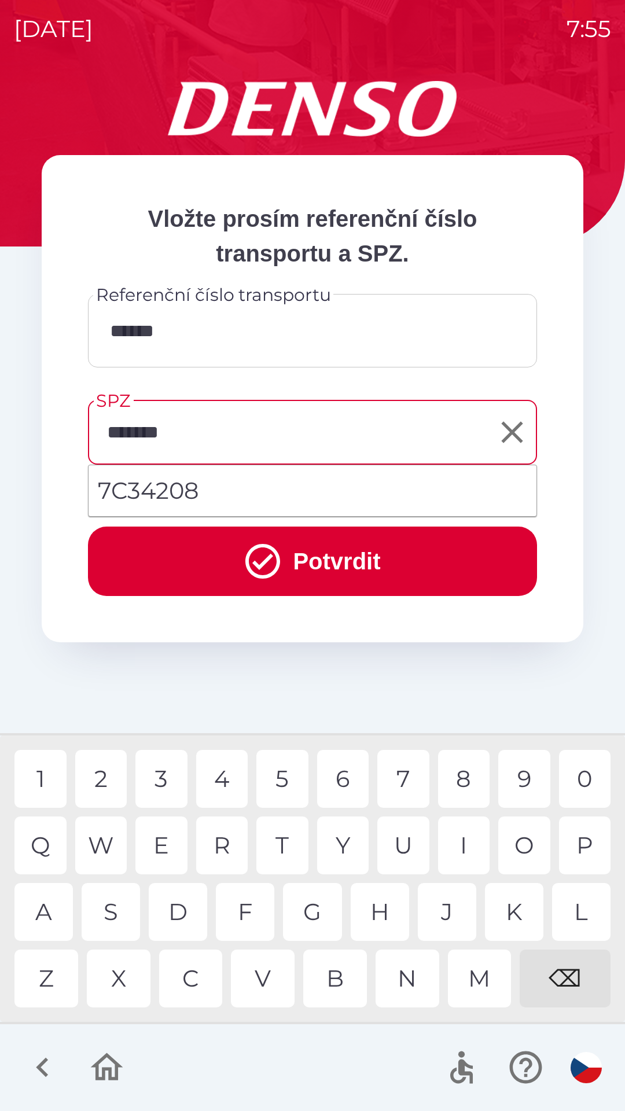
click at [254, 547] on icon "submit" at bounding box center [262, 561] width 35 height 35
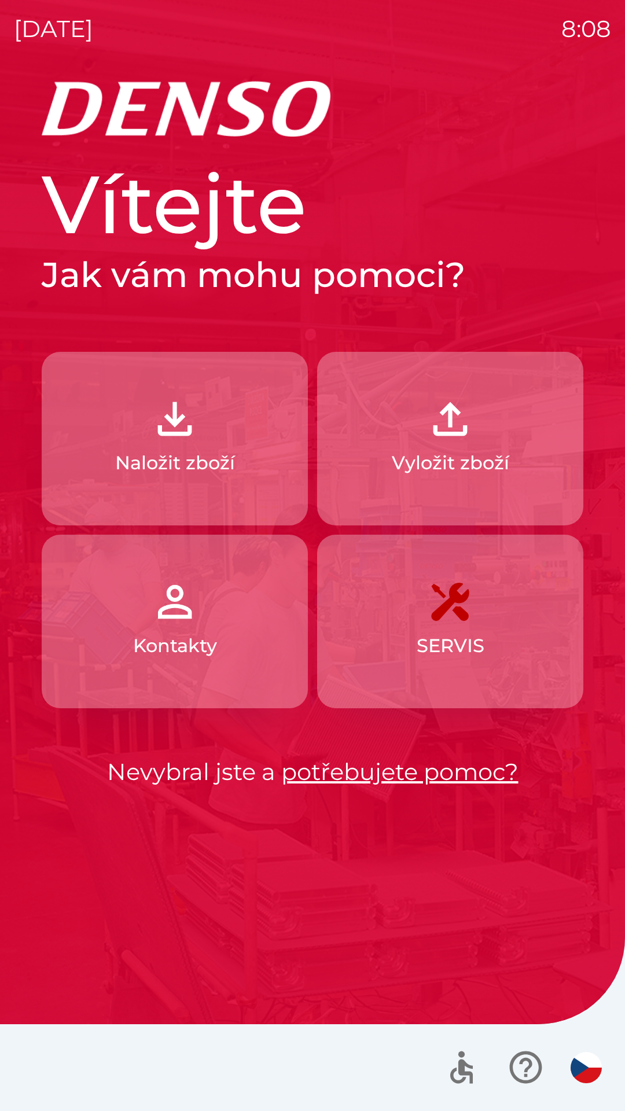
click at [581, 1073] on img "button" at bounding box center [585, 1067] width 31 height 31
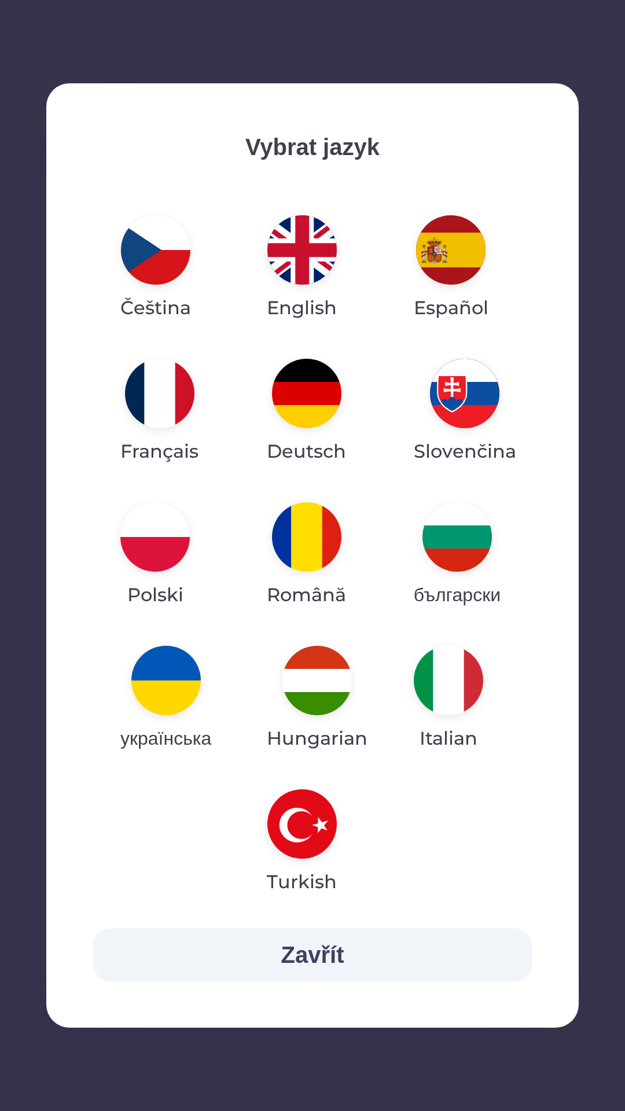
click at [320, 688] on img "button" at bounding box center [316, 680] width 69 height 69
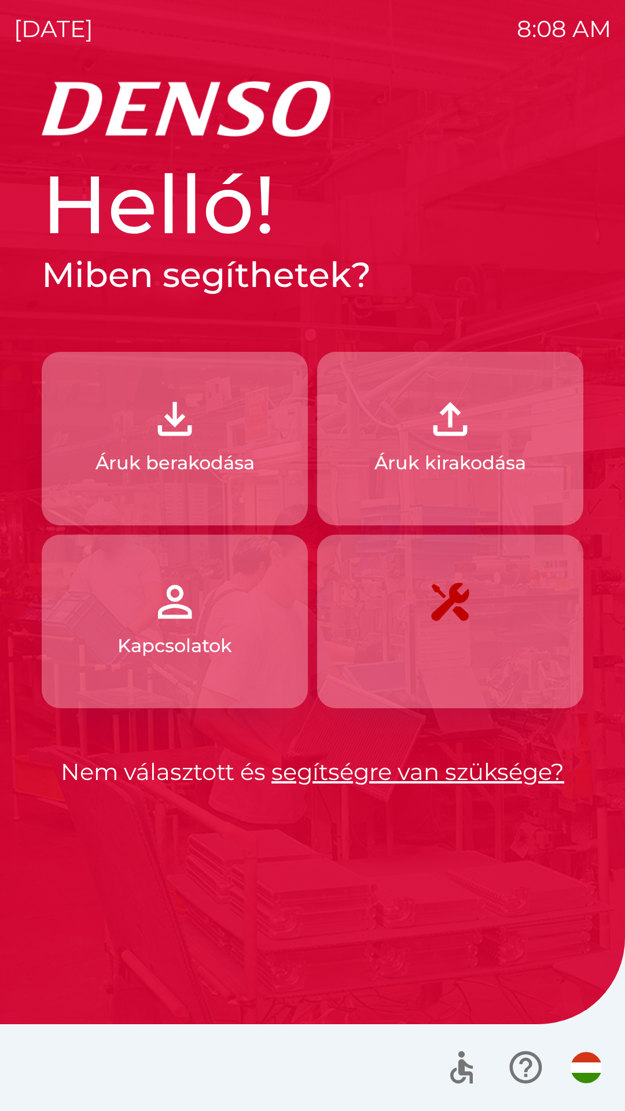
click at [223, 451] on p "Áruk berakodása" at bounding box center [174, 463] width 159 height 28
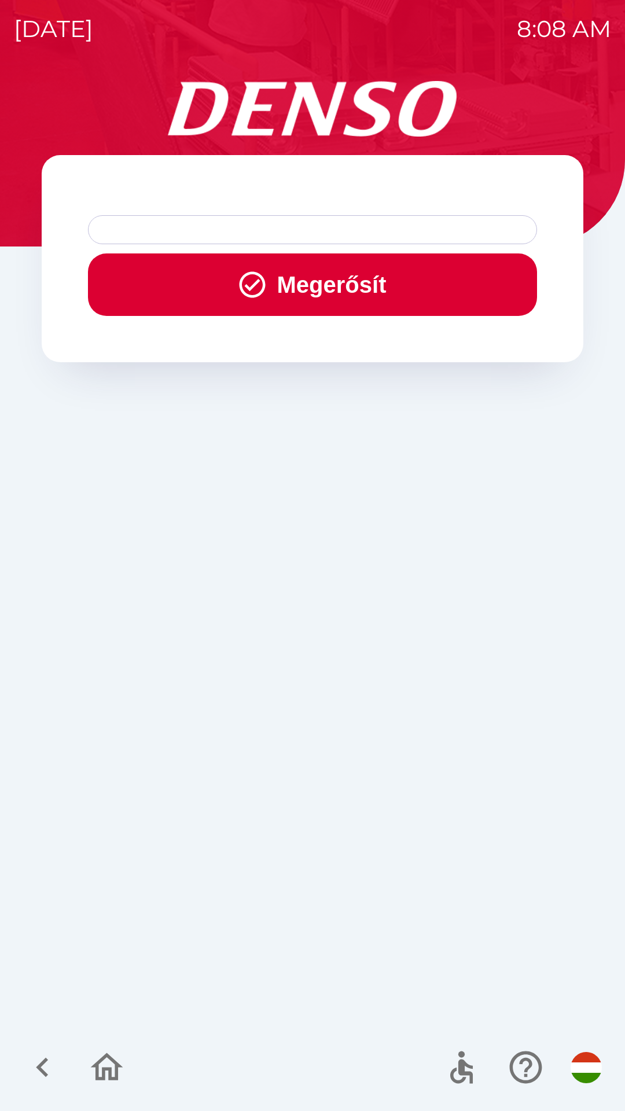
click at [420, 298] on button "Megerősít" at bounding box center [312, 284] width 449 height 62
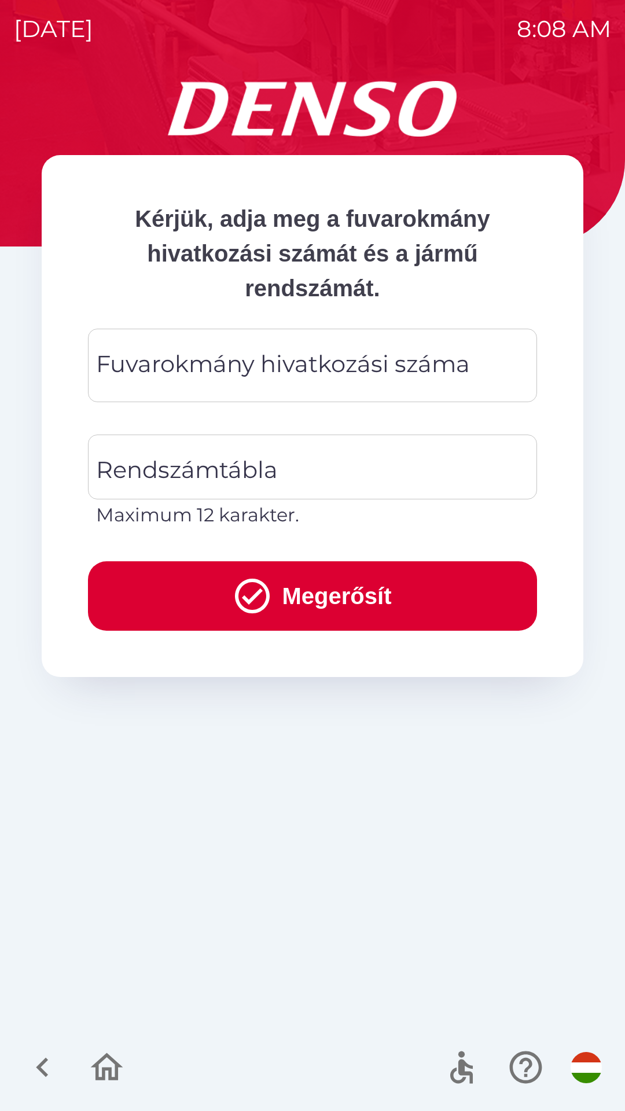
click at [369, 375] on div "Fuvarokmány hivatkozási száma Fuvarokmány hivatkozási száma" at bounding box center [312, 365] width 449 height 73
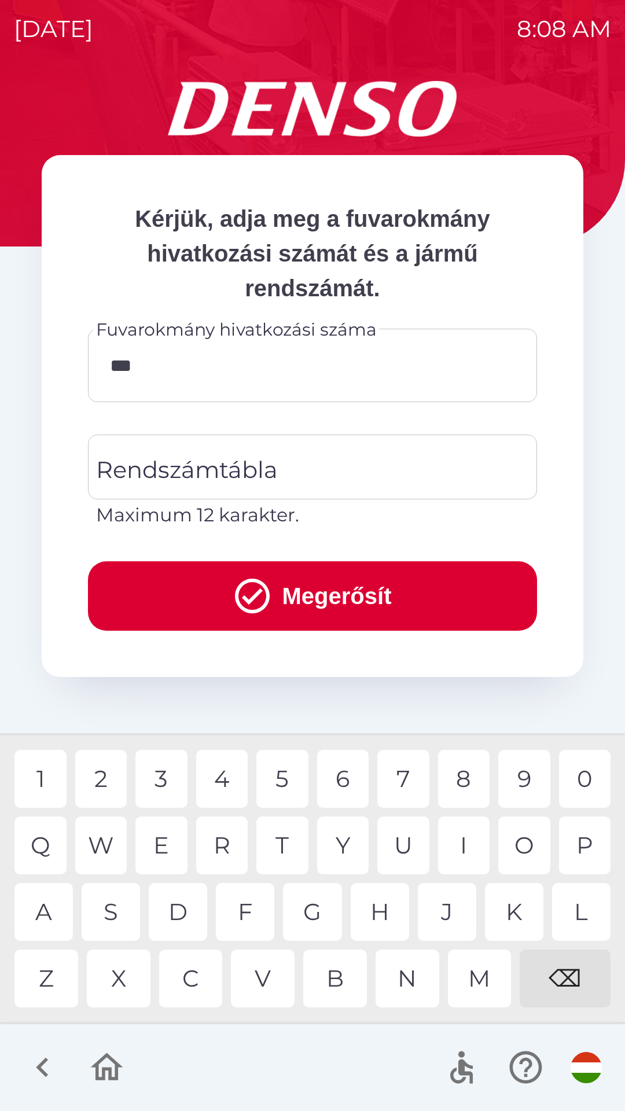
click at [513, 779] on div "9" at bounding box center [524, 779] width 52 height 58
click at [384, 781] on div "7" at bounding box center [403, 779] width 52 height 58
type input "*******"
click at [275, 783] on div "5" at bounding box center [282, 779] width 52 height 58
click at [234, 472] on div "Rendszámtábla Rendszámtábla Maximum 12 karakter." at bounding box center [312, 482] width 449 height 94
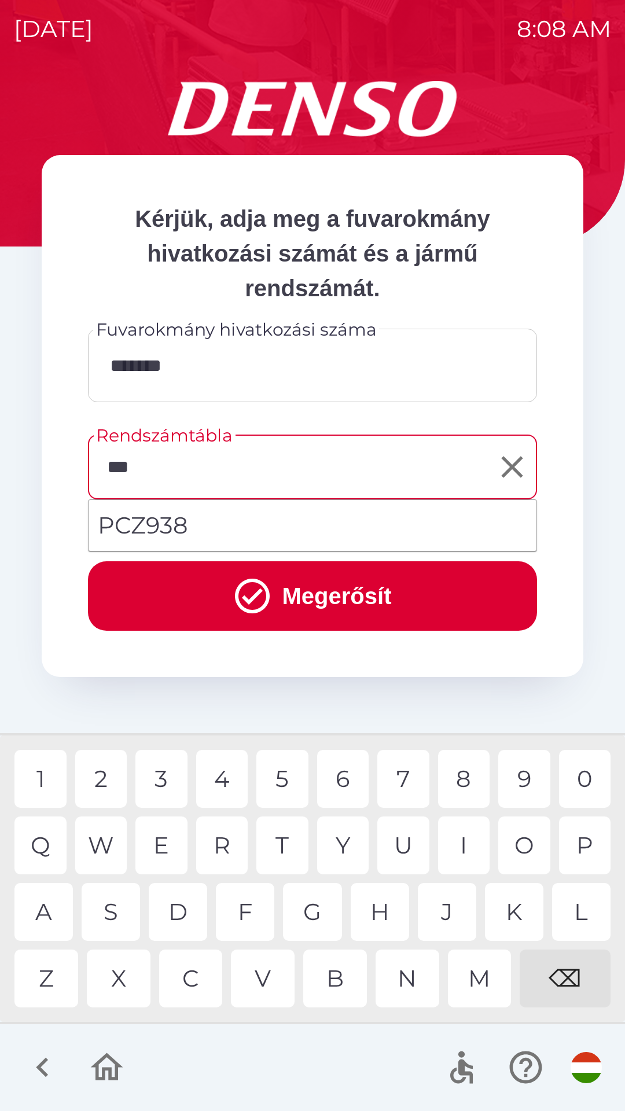
click at [56, 971] on div "Z" at bounding box center [46, 978] width 64 height 58
type input "******"
click at [459, 781] on div "8" at bounding box center [464, 779] width 52 height 58
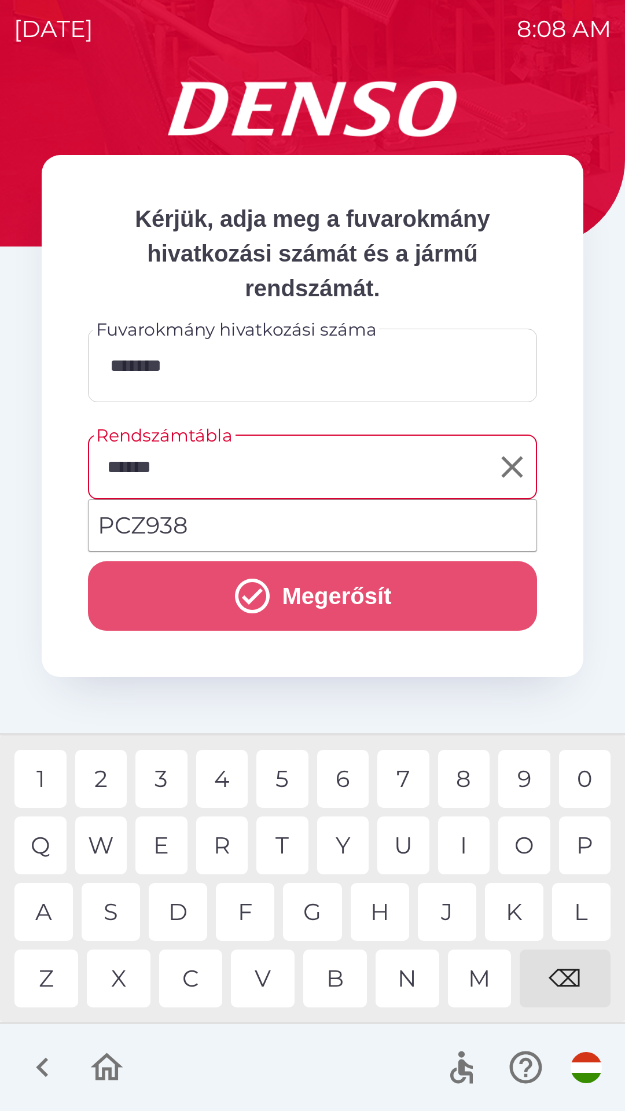
click at [338, 588] on button "Megerősít" at bounding box center [312, 595] width 449 height 69
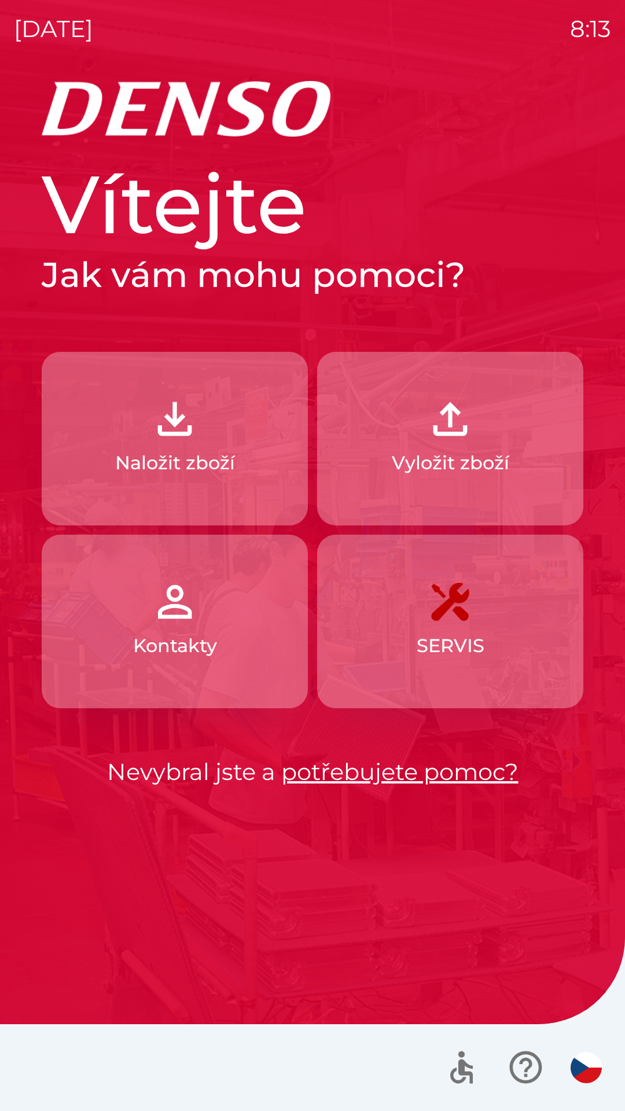
click at [207, 441] on button "Naložit zboží" at bounding box center [175, 439] width 266 height 174
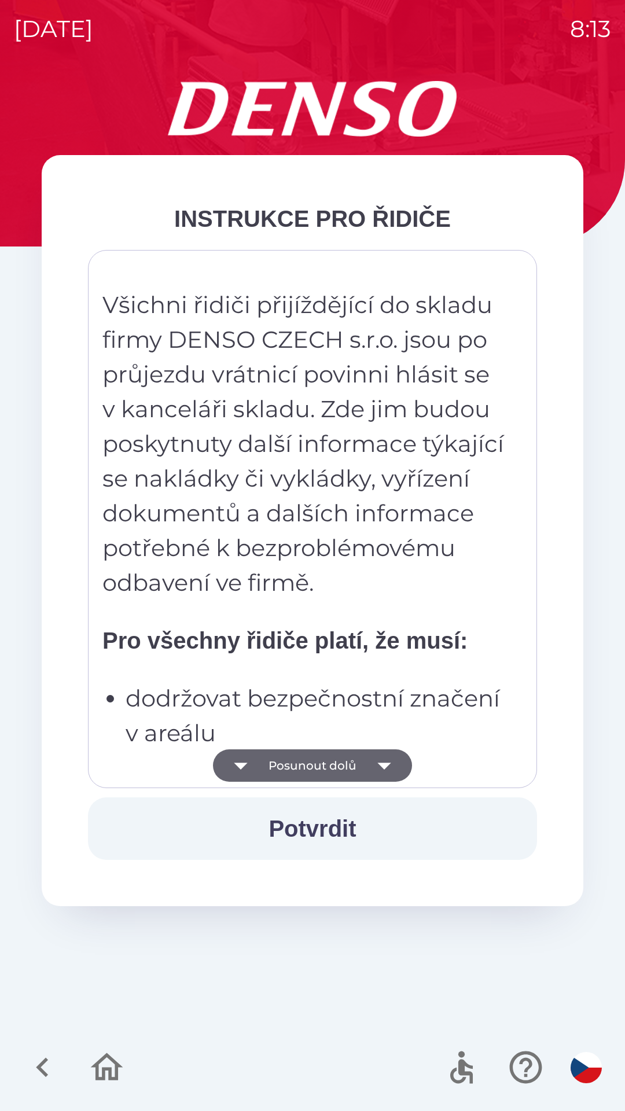
click at [373, 762] on icon "button" at bounding box center [384, 765] width 32 height 32
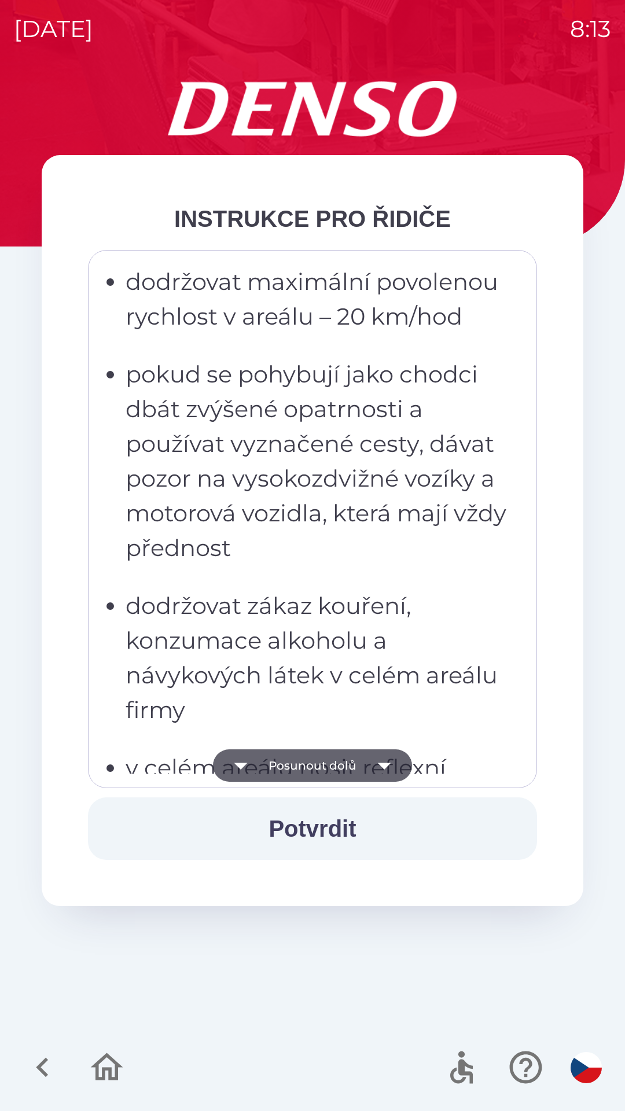
click at [378, 756] on icon "button" at bounding box center [384, 765] width 32 height 32
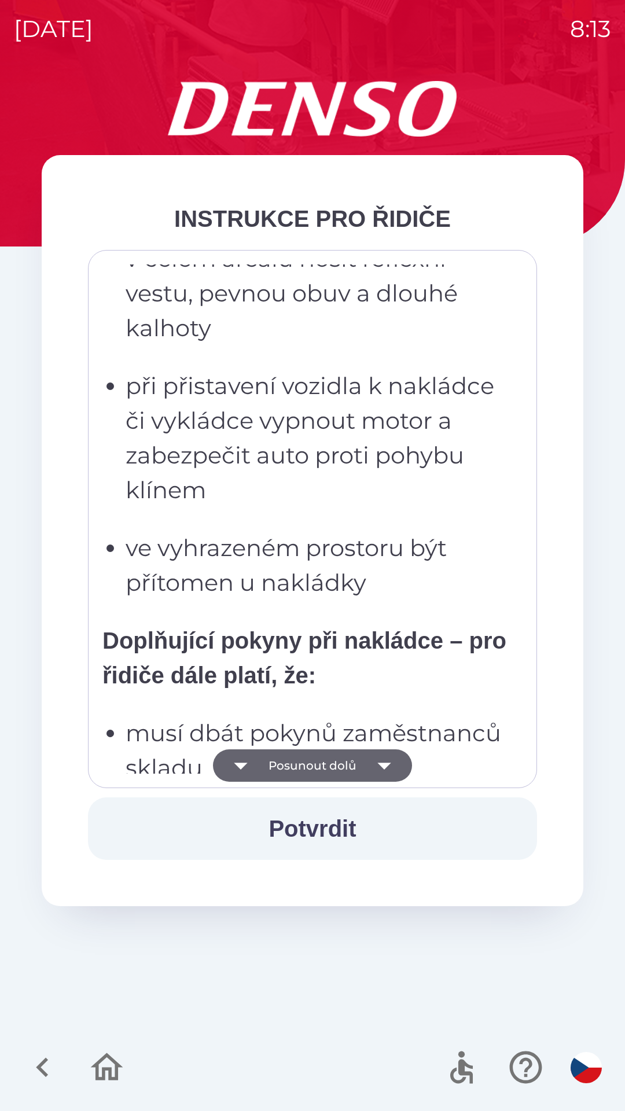
click at [377, 764] on icon "button" at bounding box center [384, 765] width 32 height 32
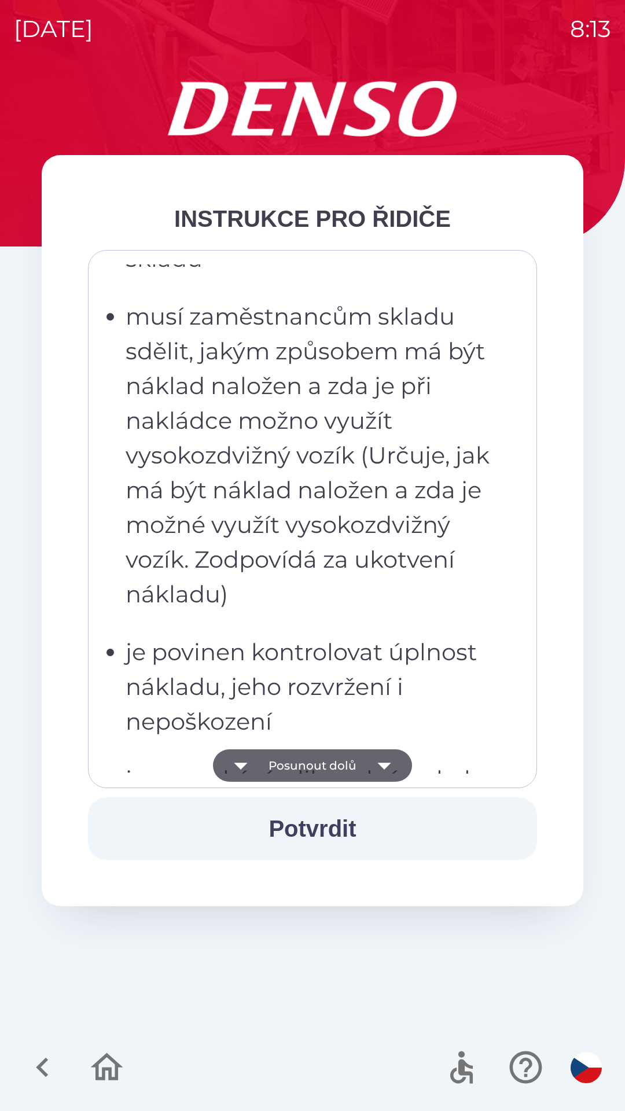
click at [376, 763] on icon "button" at bounding box center [384, 765] width 32 height 32
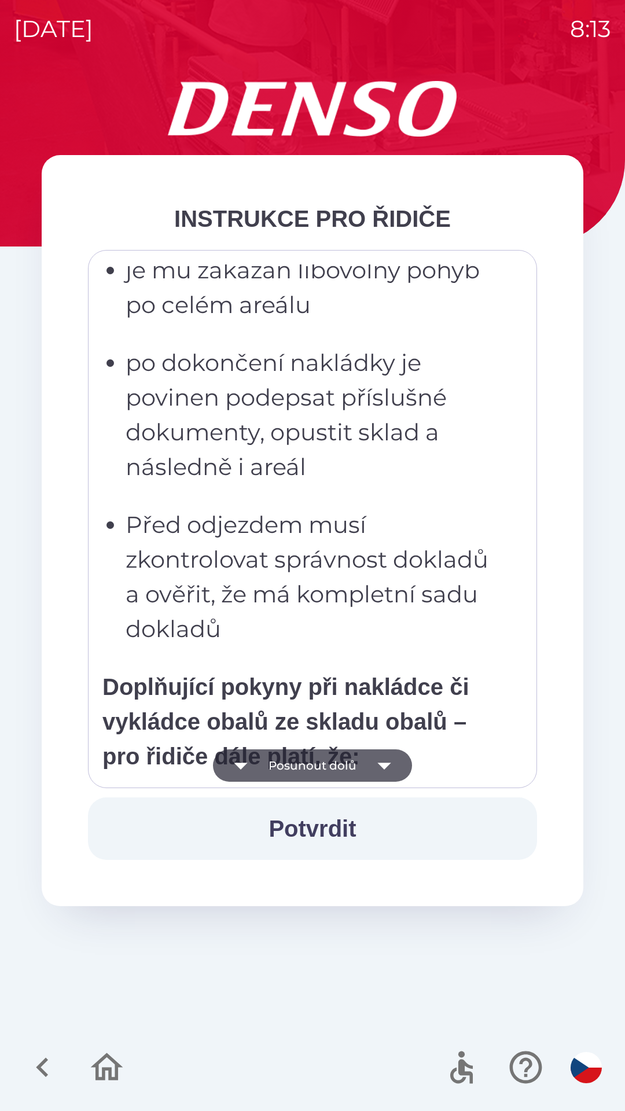
click at [373, 765] on icon "button" at bounding box center [384, 765] width 32 height 32
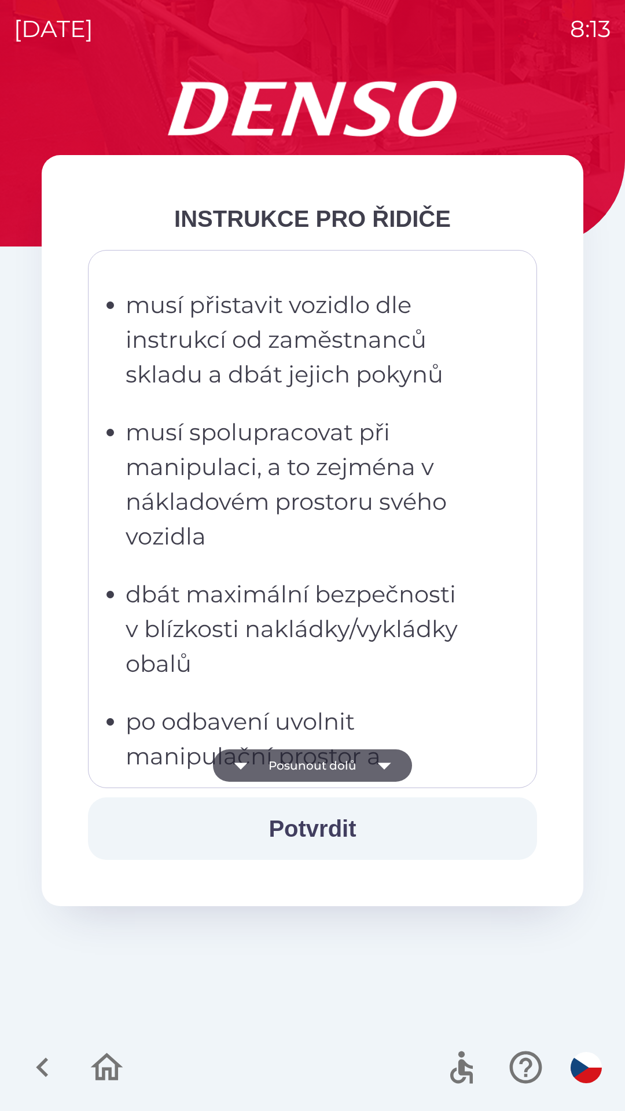
click at [377, 768] on icon "button" at bounding box center [384, 765] width 32 height 32
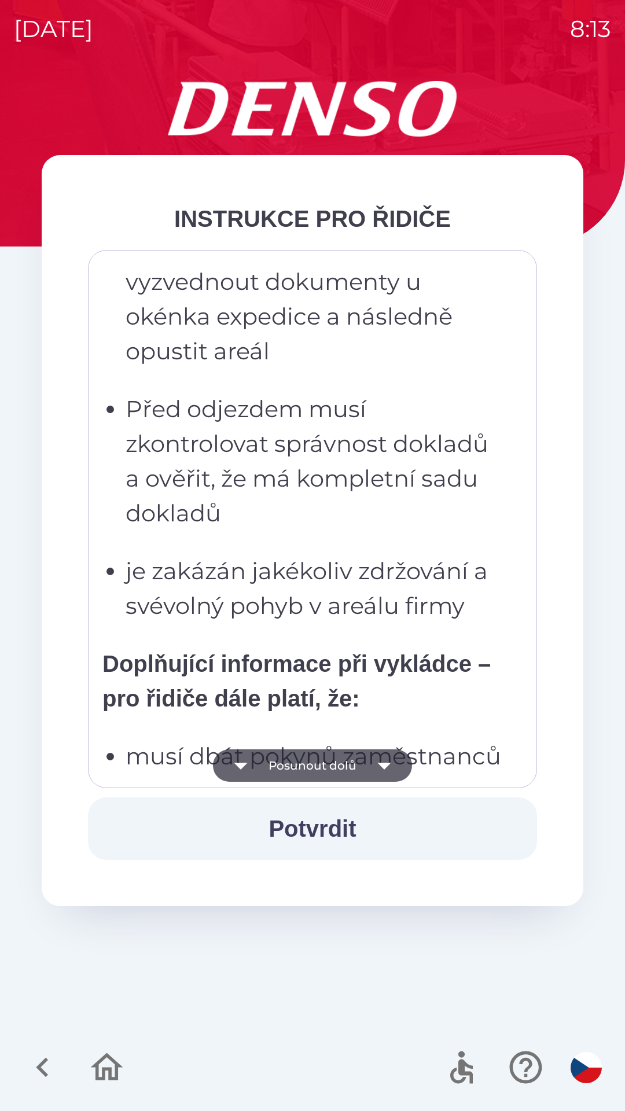
click at [375, 769] on icon "button" at bounding box center [384, 765] width 32 height 32
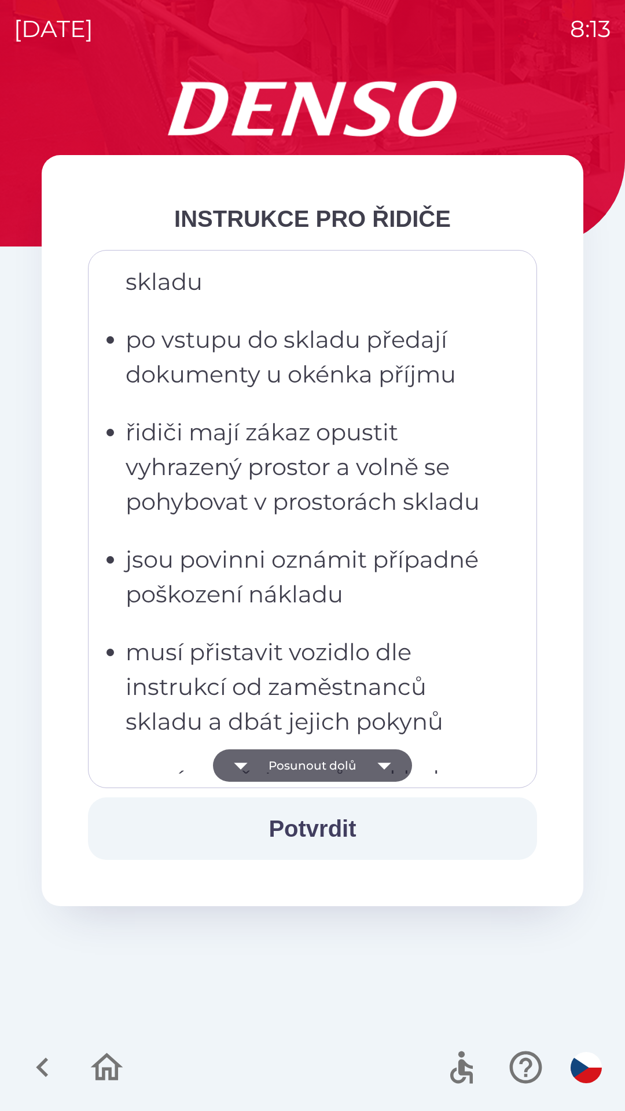
click at [373, 768] on icon "button" at bounding box center [384, 765] width 32 height 32
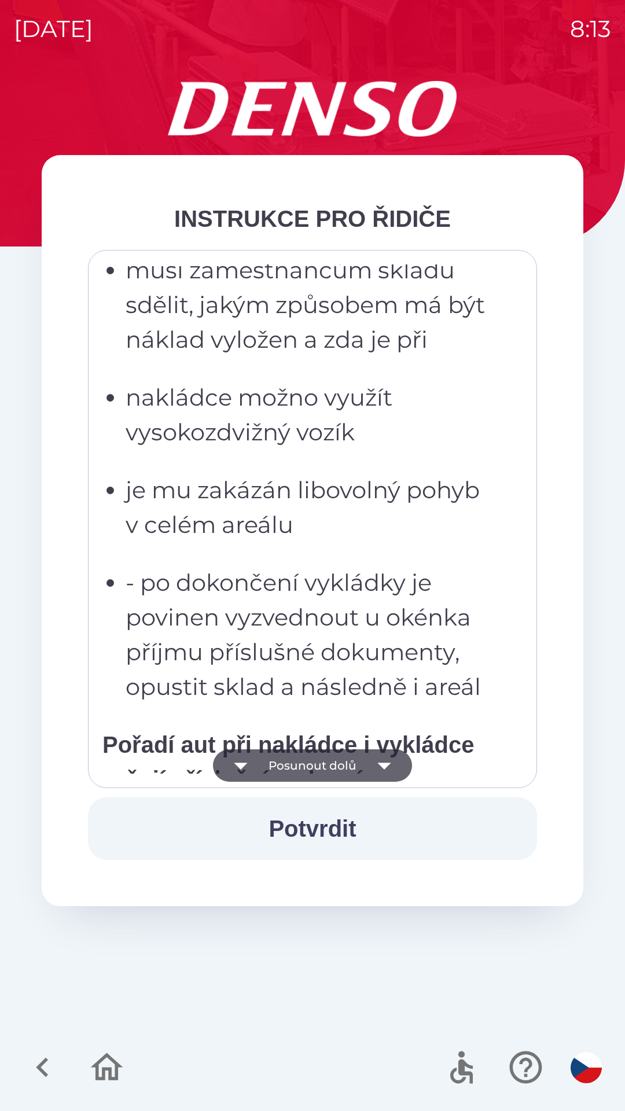
click at [375, 765] on icon "button" at bounding box center [384, 765] width 32 height 32
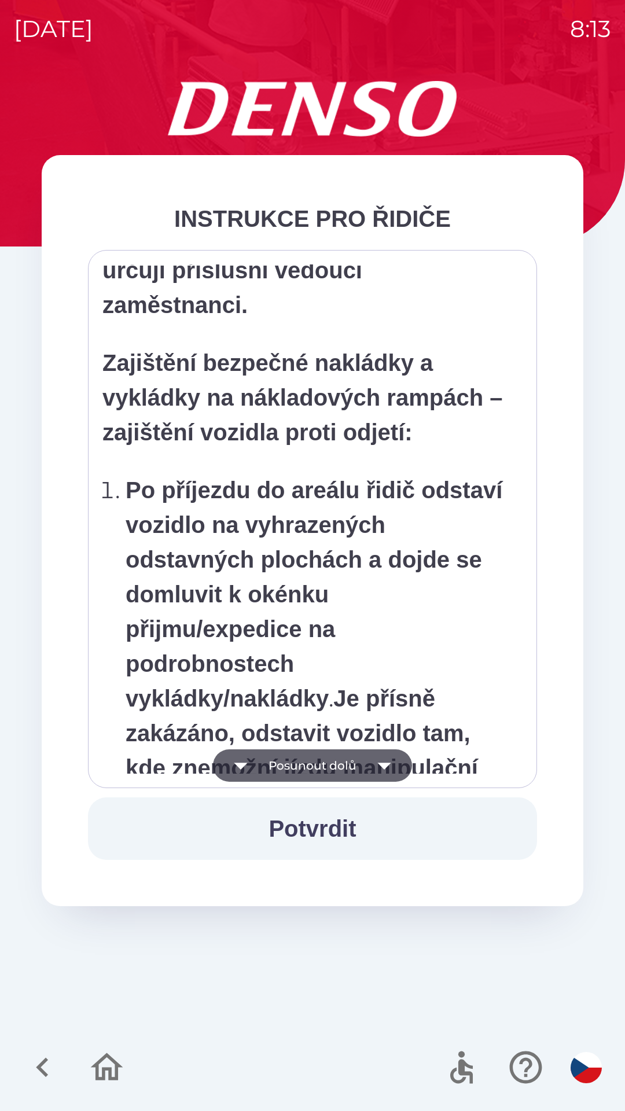
click at [375, 768] on icon "button" at bounding box center [384, 765] width 32 height 32
click at [374, 770] on icon "button" at bounding box center [384, 765] width 32 height 32
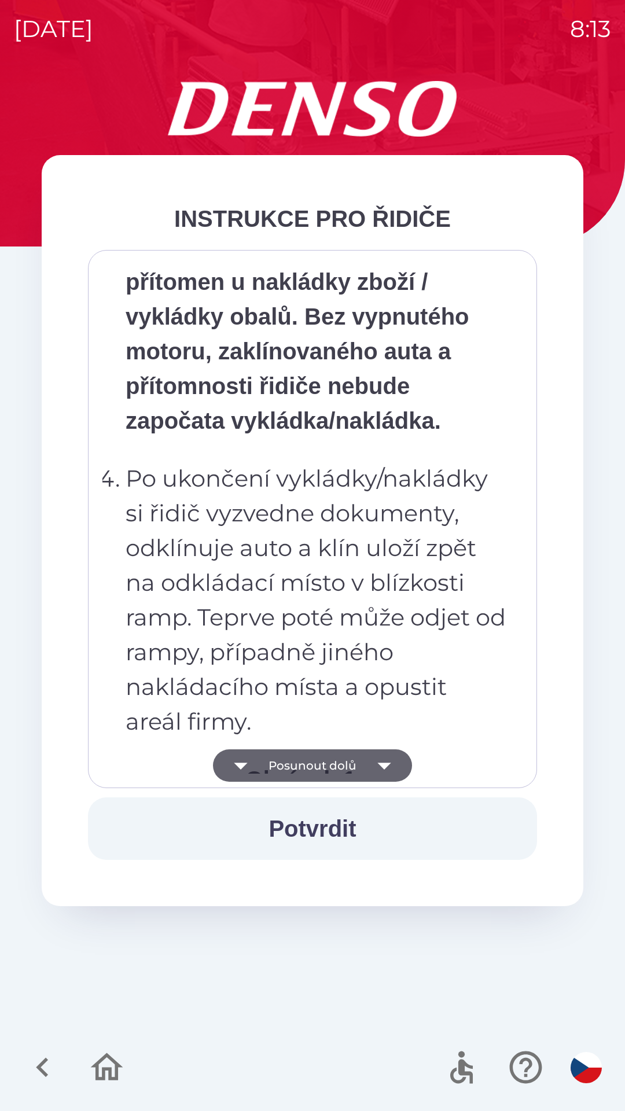
click at [375, 771] on icon "button" at bounding box center [384, 765] width 32 height 32
click at [378, 770] on icon "button" at bounding box center [384, 765] width 32 height 32
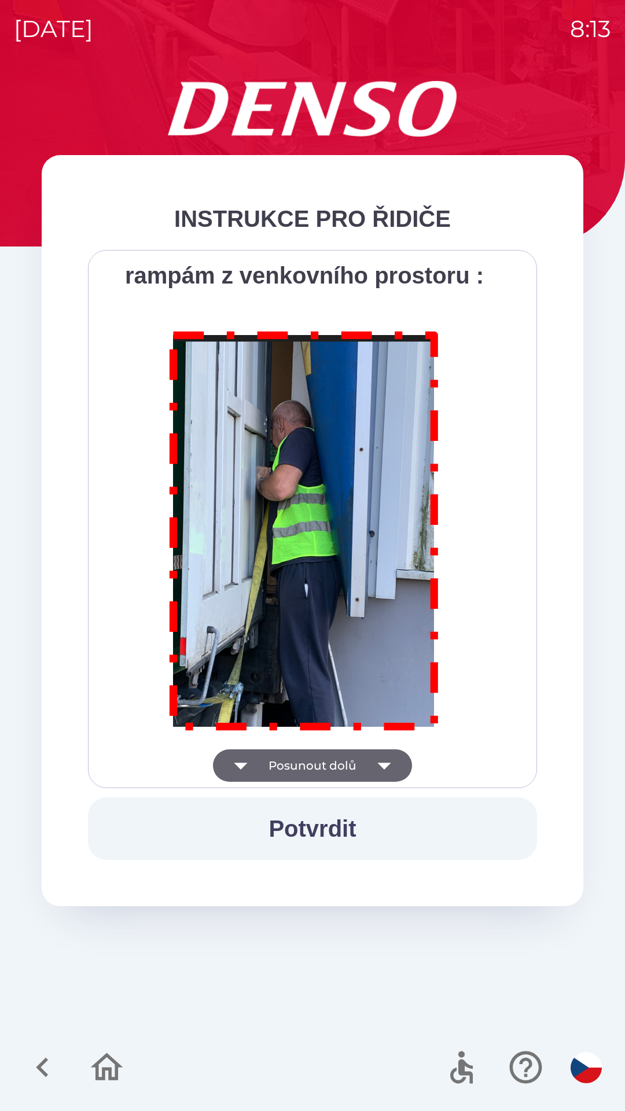
click at [376, 772] on div "Všichni řidiči přijíždějící do skladu firmy DENSO CZECH s.r.o. jsou po průjezdu…" at bounding box center [312, 518] width 420 height 509
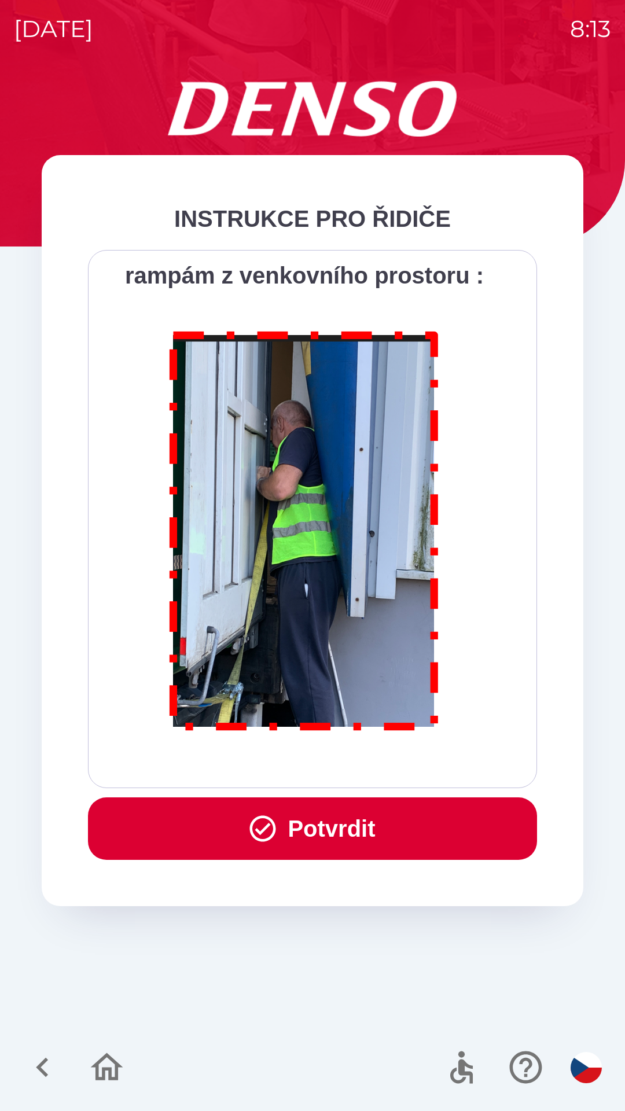
click at [370, 816] on button "Potvrdit" at bounding box center [312, 828] width 449 height 62
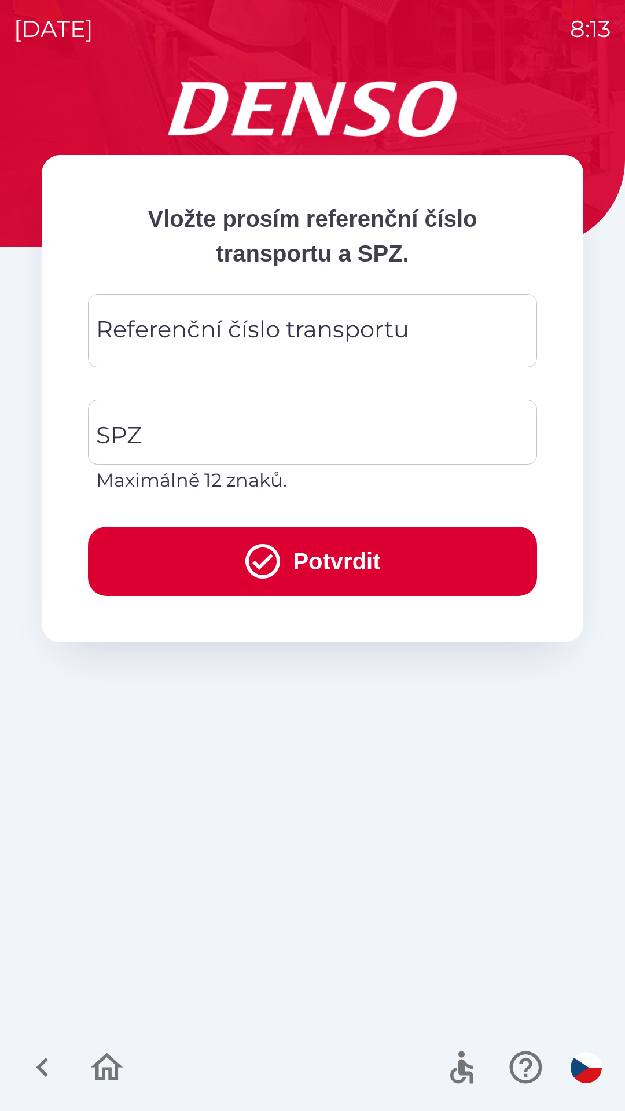
click at [232, 339] on div "Referenční číslo transportu Referenční číslo transportu" at bounding box center [312, 330] width 449 height 73
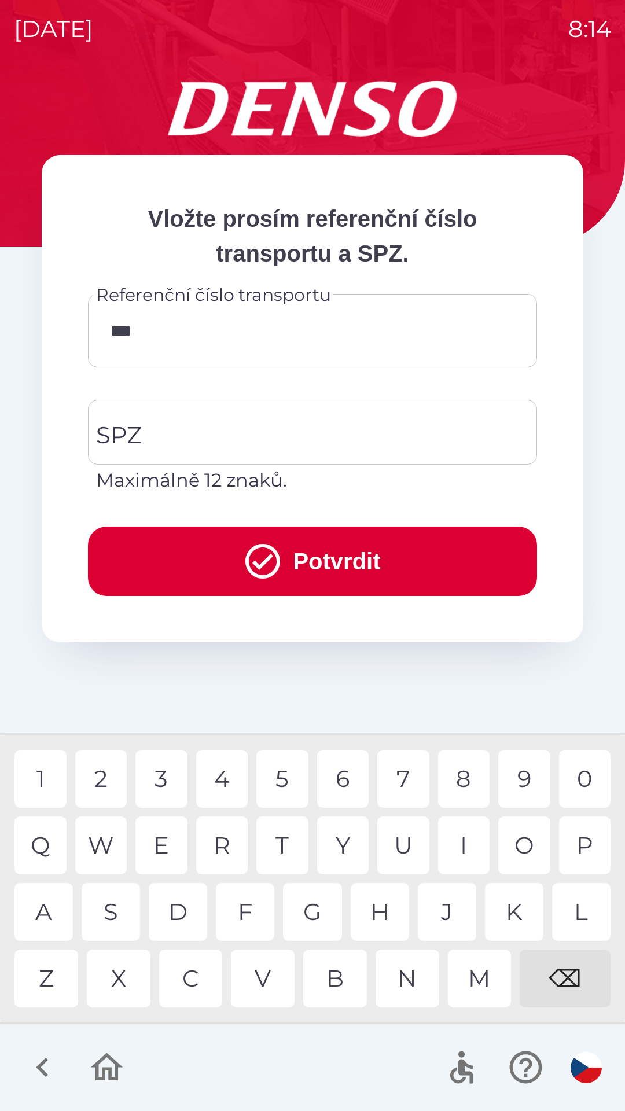
click at [47, 779] on div "1" at bounding box center [40, 779] width 52 height 58
type input "********"
click at [238, 430] on input "SPZ" at bounding box center [303, 432] width 421 height 54
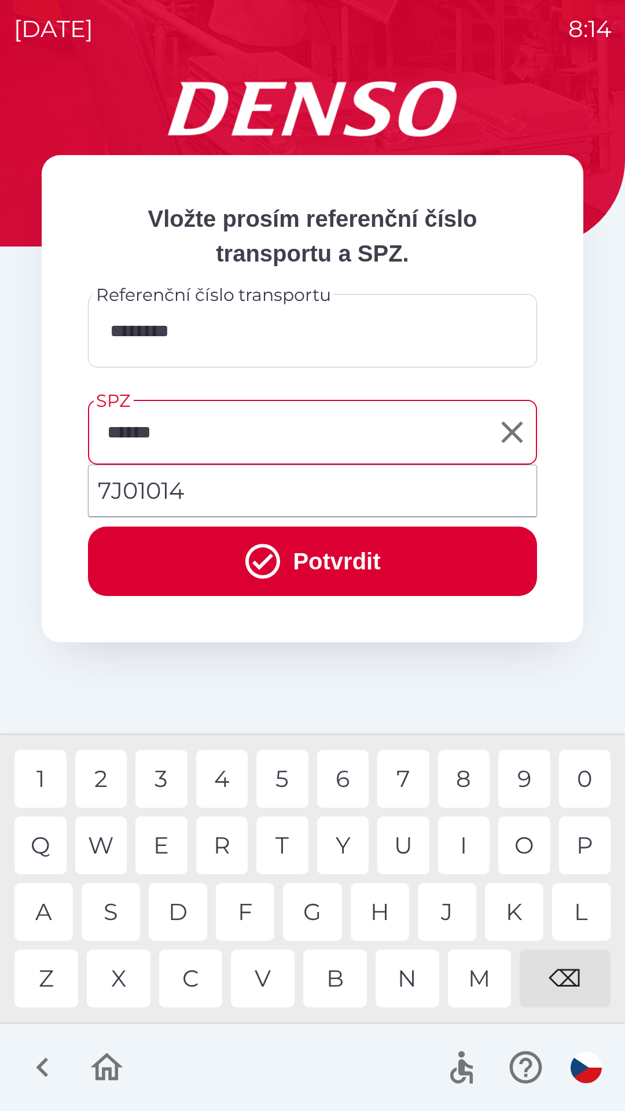
click at [40, 778] on div "1" at bounding box center [40, 779] width 52 height 58
type input "*******"
click at [228, 774] on div "4" at bounding box center [222, 779] width 52 height 58
click at [295, 551] on button "Potvrdit" at bounding box center [312, 560] width 449 height 69
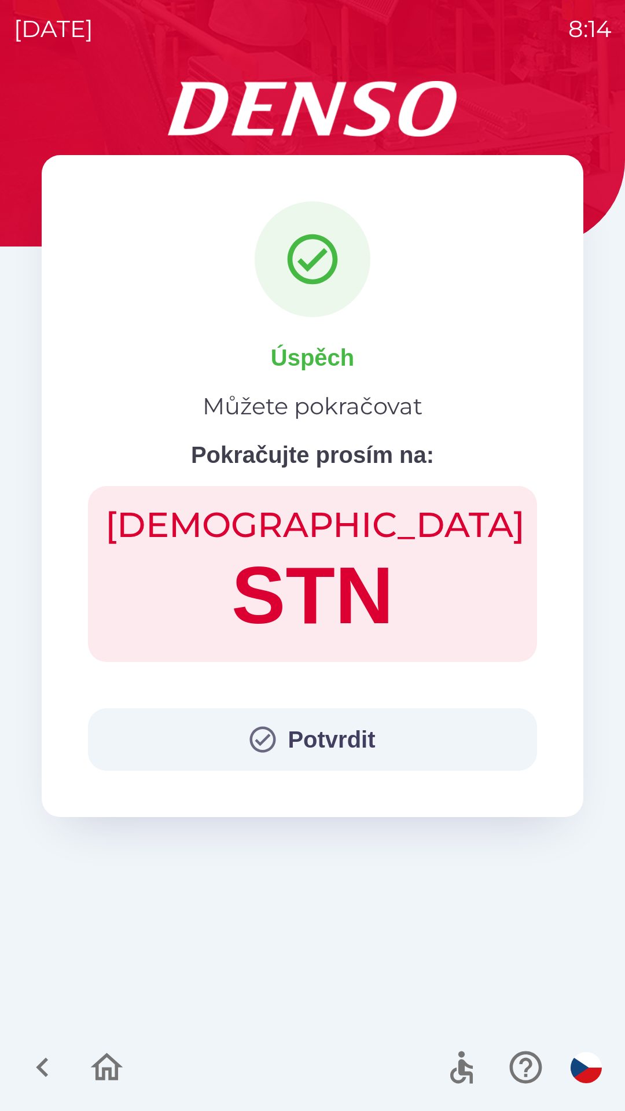
click at [370, 729] on button "Potvrdit" at bounding box center [312, 739] width 449 height 62
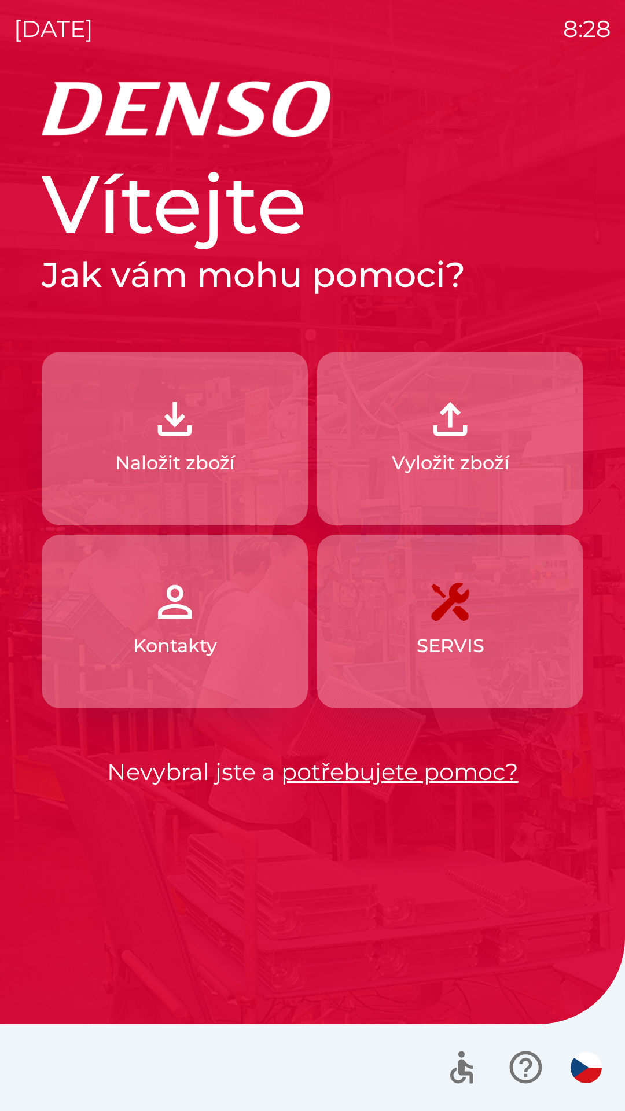
click at [227, 443] on button "Naložit zboží" at bounding box center [175, 439] width 266 height 174
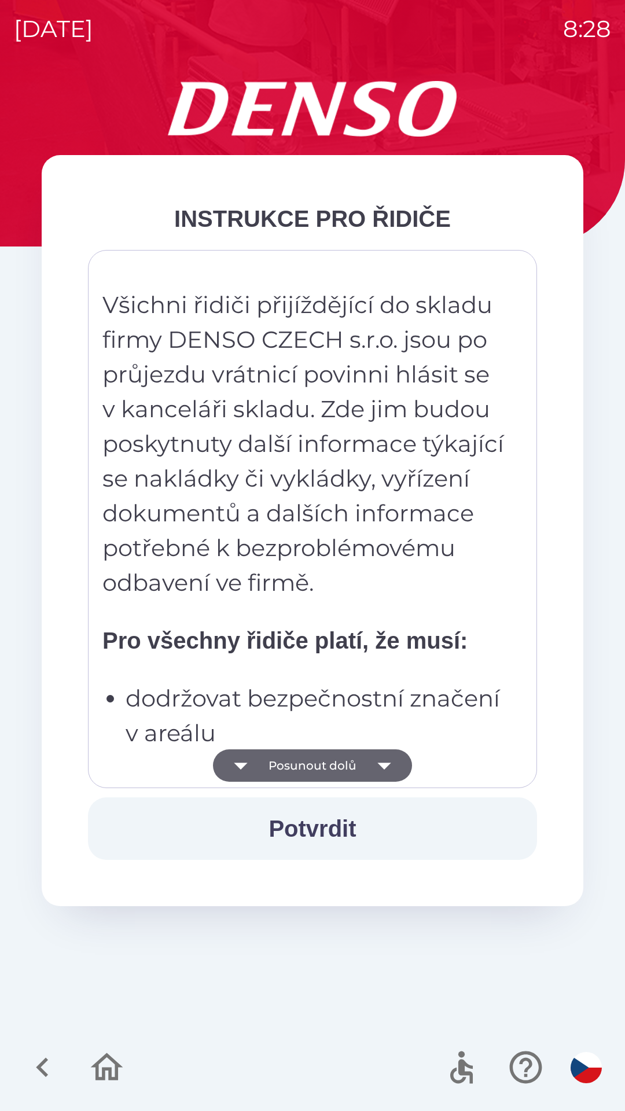
click at [341, 648] on strong "Pro všechny řidiče platí, že musí:" at bounding box center [284, 640] width 365 height 25
click at [354, 531] on p "Všichni řidiči přijíždějící do skladu firmy DENSO CZECH s.r.o. jsou po průjezdu…" at bounding box center [304, 444] width 404 height 312
click at [399, 684] on p "dodržovat bezpečnostní značení v areálu" at bounding box center [316, 715] width 381 height 69
click at [408, 566] on p "Všichni řidiči přijíždějící do skladu firmy DENSO CZECH s.r.o. jsou po průjezdu…" at bounding box center [304, 444] width 404 height 312
click at [433, 455] on p "Všichni řidiči přijíždějící do skladu firmy DENSO CZECH s.r.o. jsou po průjezdu…" at bounding box center [304, 444] width 404 height 312
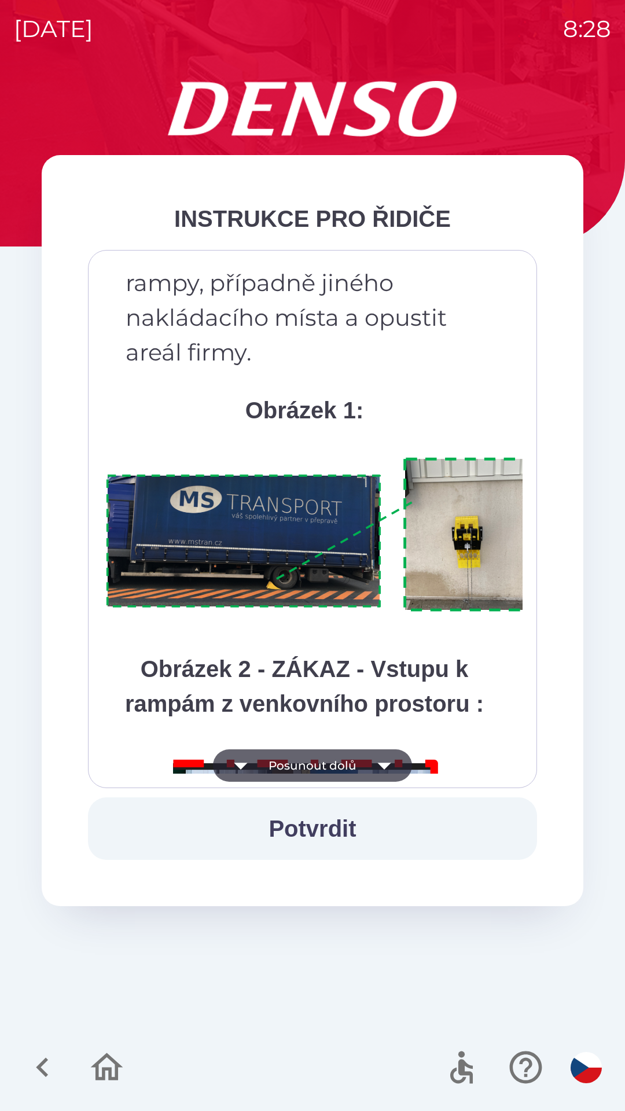
scroll to position [6502, 0]
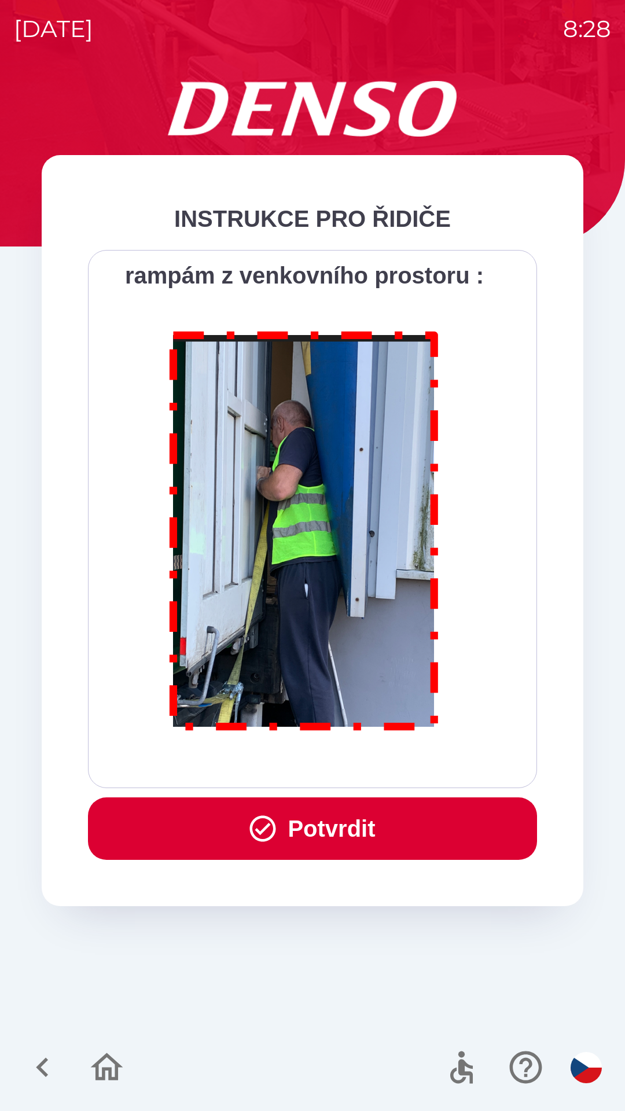
click at [370, 824] on button "Potvrdit" at bounding box center [312, 828] width 449 height 62
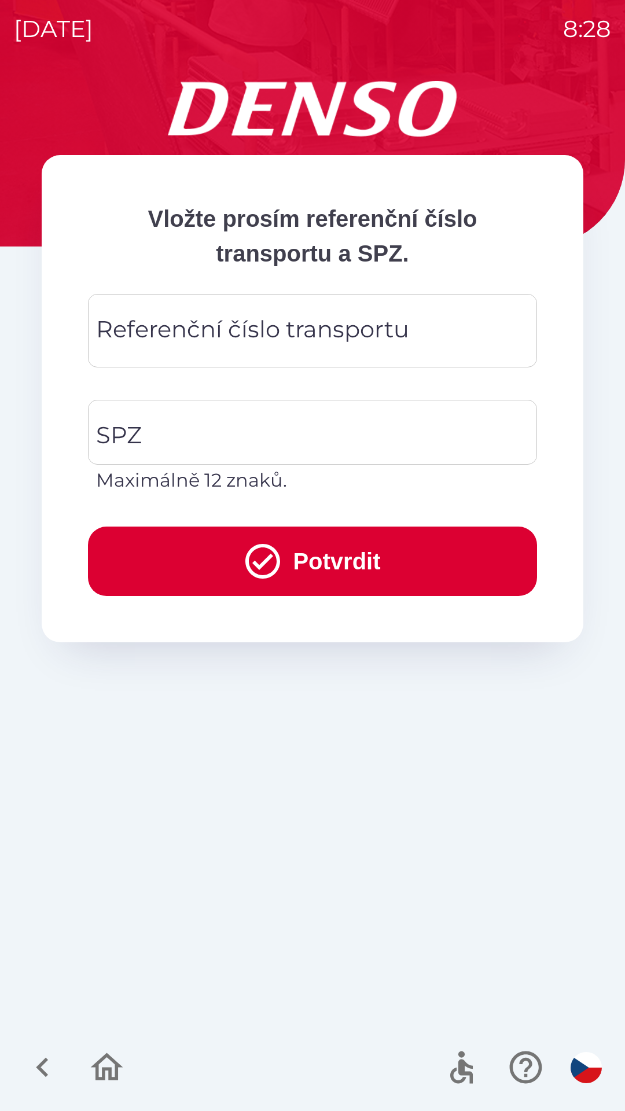
click at [304, 338] on div "Referenční číslo transportu Referenční číslo transportu" at bounding box center [312, 330] width 449 height 73
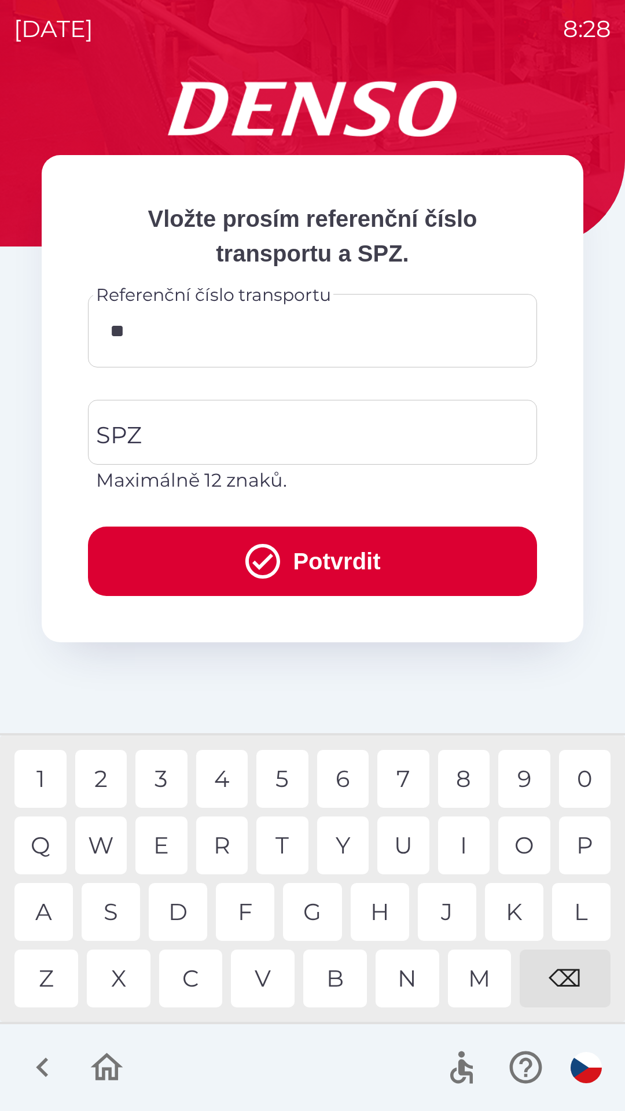
click at [230, 775] on div "4" at bounding box center [222, 779] width 52 height 58
click at [348, 776] on div "6" at bounding box center [343, 779] width 52 height 58
click at [582, 775] on div "0" at bounding box center [585, 779] width 52 height 58
type input "******"
click at [529, 774] on div "9" at bounding box center [524, 779] width 52 height 58
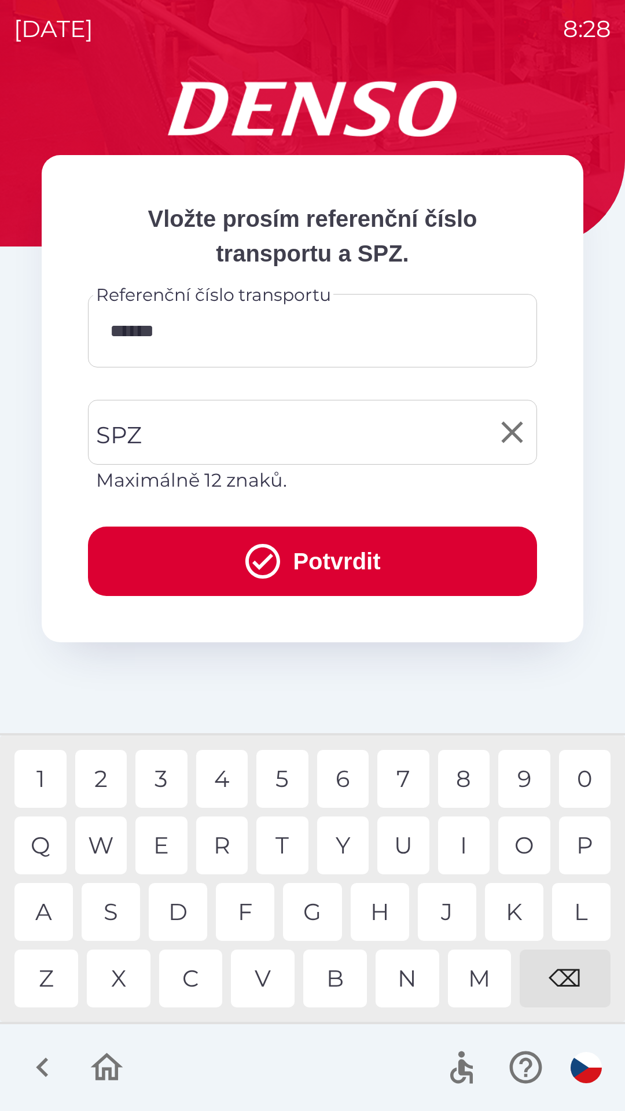
click at [255, 422] on input "SPZ" at bounding box center [303, 432] width 421 height 54
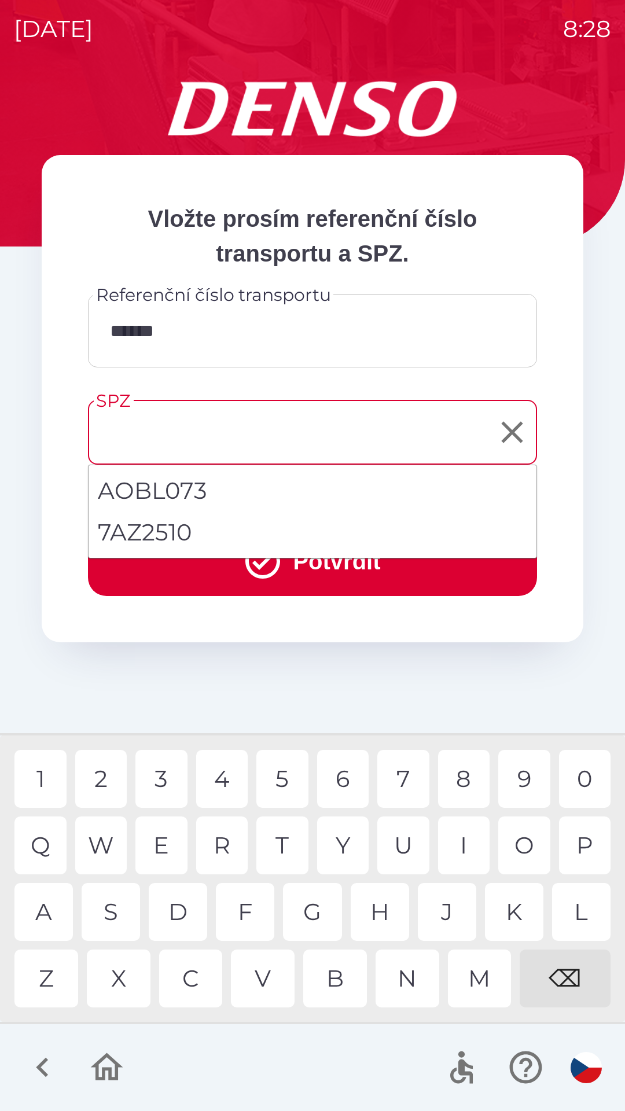
click at [177, 531] on li "7AZ2510" at bounding box center [313, 532] width 448 height 42
type input "*******"
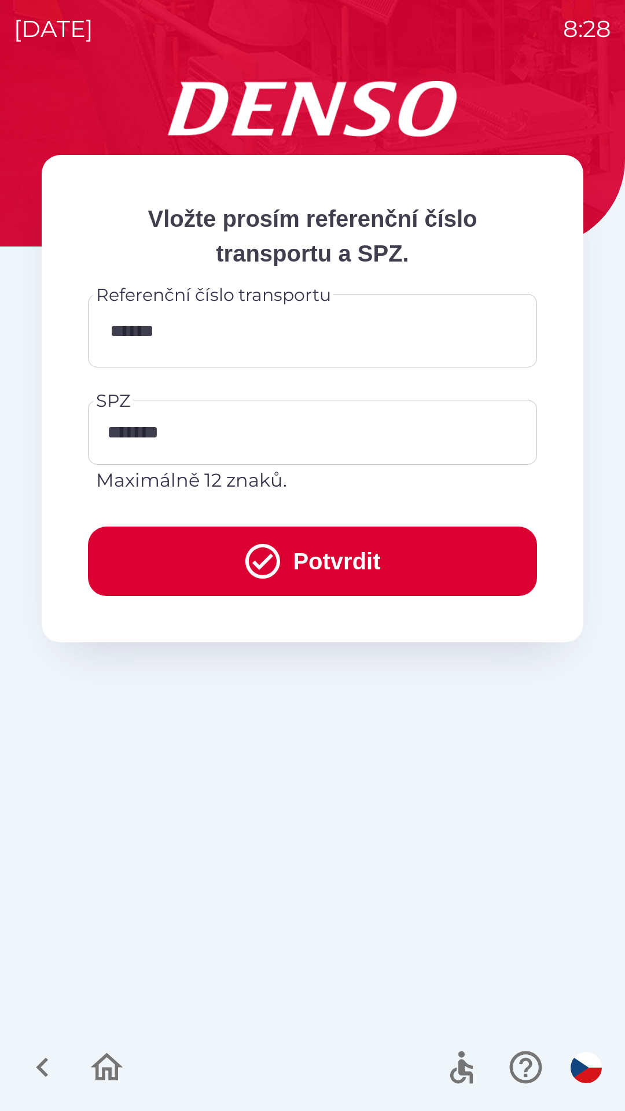
click at [312, 566] on button "Potvrdit" at bounding box center [312, 560] width 449 height 69
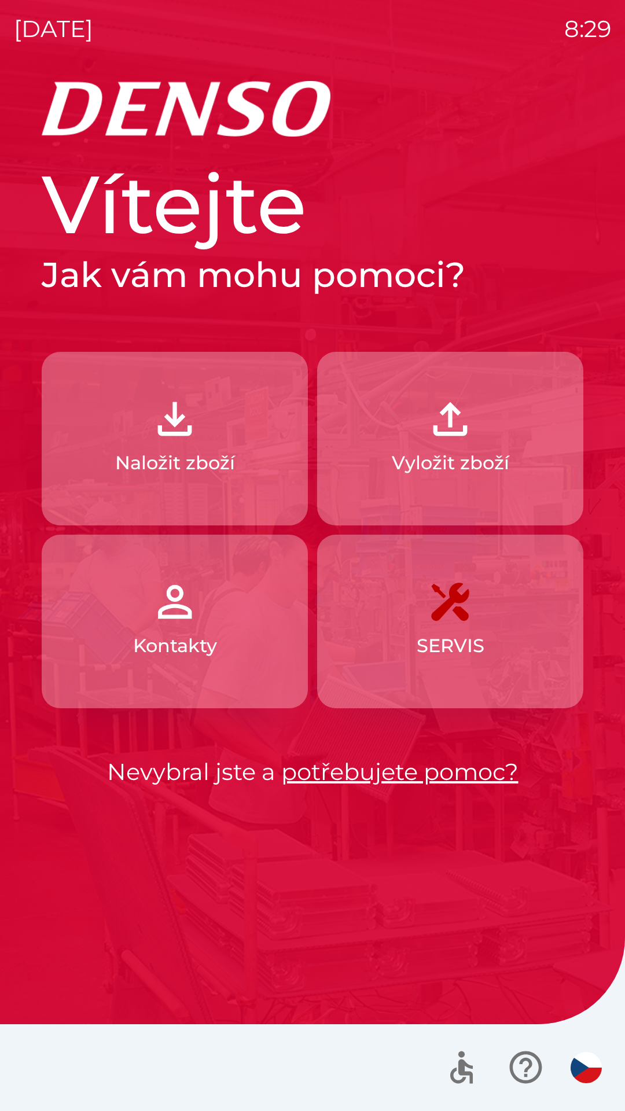
click at [445, 428] on img "button" at bounding box center [450, 418] width 51 height 51
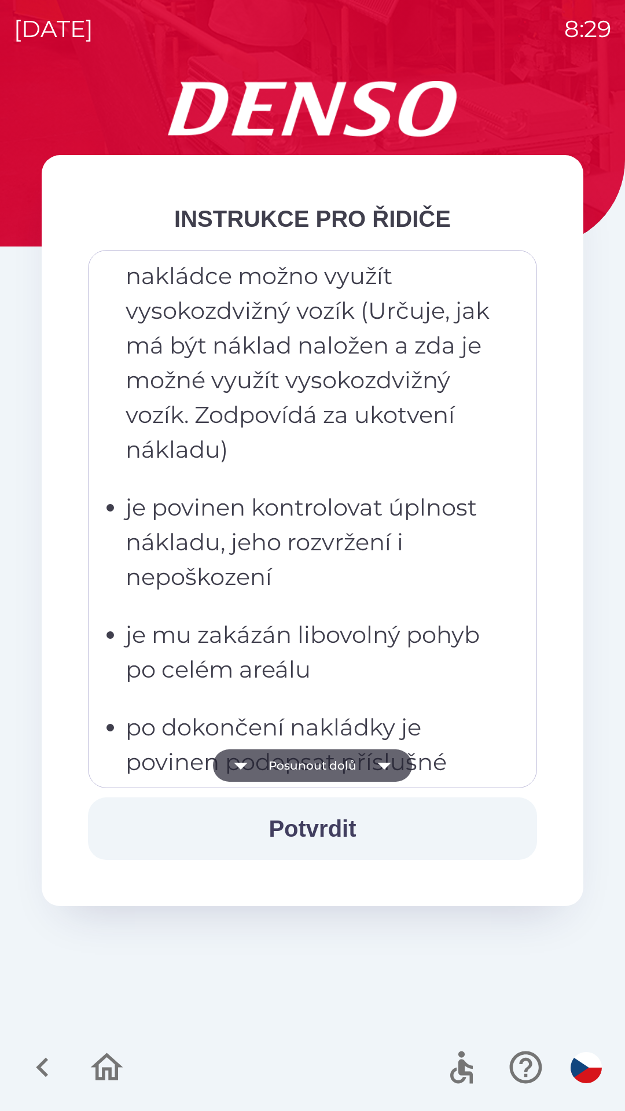
click at [289, 638] on p "je mu zakázán libovolný pohyb po celém areálu" at bounding box center [316, 651] width 381 height 69
click at [306, 550] on p "je povinen kontrolovat úplnost nákladu, jeho rozvržení i nepoškození" at bounding box center [316, 542] width 381 height 104
click at [345, 462] on p "musí zaměstnancům skladu sdělit, jakým způsobem má být náklad naložen a zda je …" at bounding box center [316, 310] width 381 height 312
click at [302, 646] on p "je mu zakázán libovolný pohyb po celém areálu" at bounding box center [316, 651] width 381 height 69
click at [322, 552] on p "je povinen kontrolovat úplnost nákladu, jeho rozvržení i nepoškození" at bounding box center [316, 542] width 381 height 104
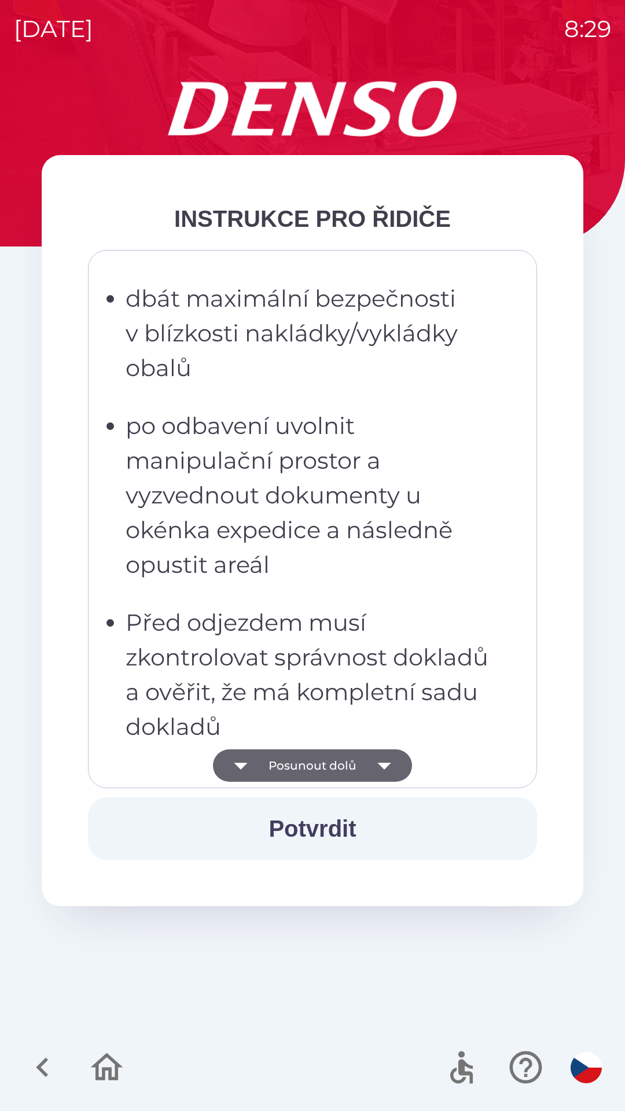
click at [343, 581] on p "po odbavení uvolnit manipulační prostor a vyzvednout dokumenty u okénka expedic…" at bounding box center [316, 495] width 381 height 174
click at [361, 510] on p "po odbavení uvolnit manipulační prostor a vyzvednout dokumenty u okénka expedic…" at bounding box center [316, 495] width 381 height 174
click at [400, 450] on p "po odbavení uvolnit manipulační prostor a vyzvednout dokumenty u okénka expedic…" at bounding box center [316, 495] width 381 height 174
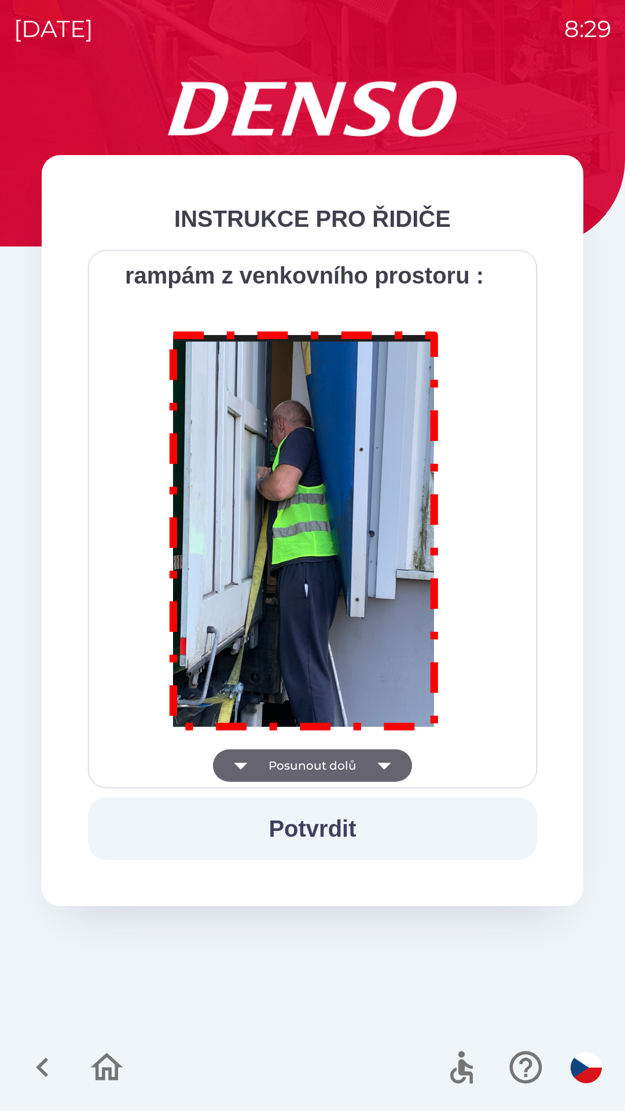
scroll to position [6502, 0]
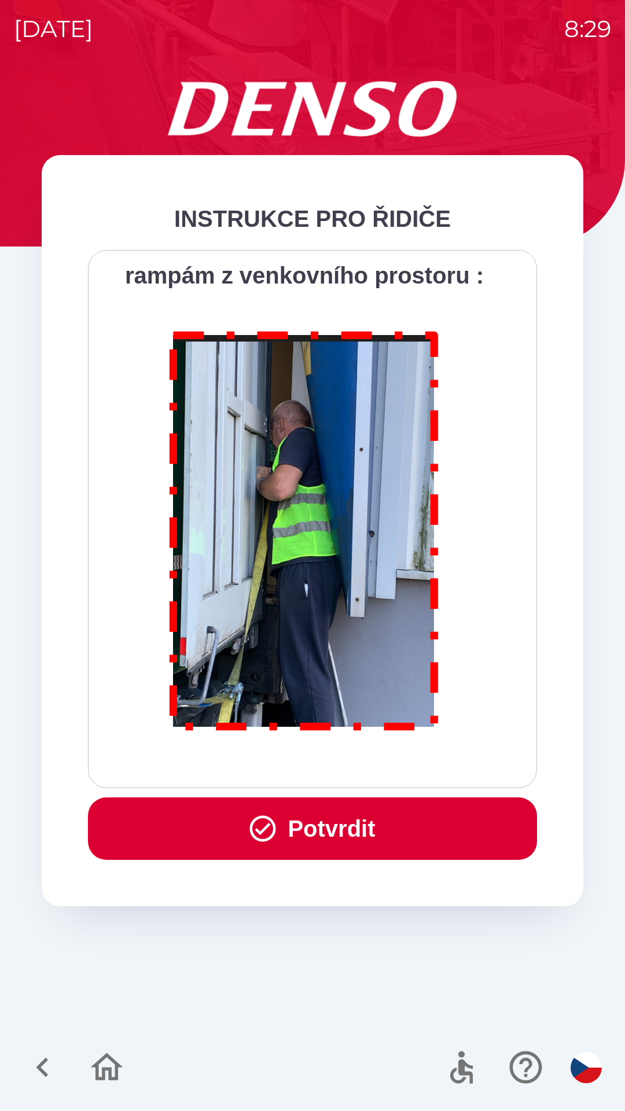
click at [356, 822] on button "Potvrdit" at bounding box center [312, 828] width 449 height 62
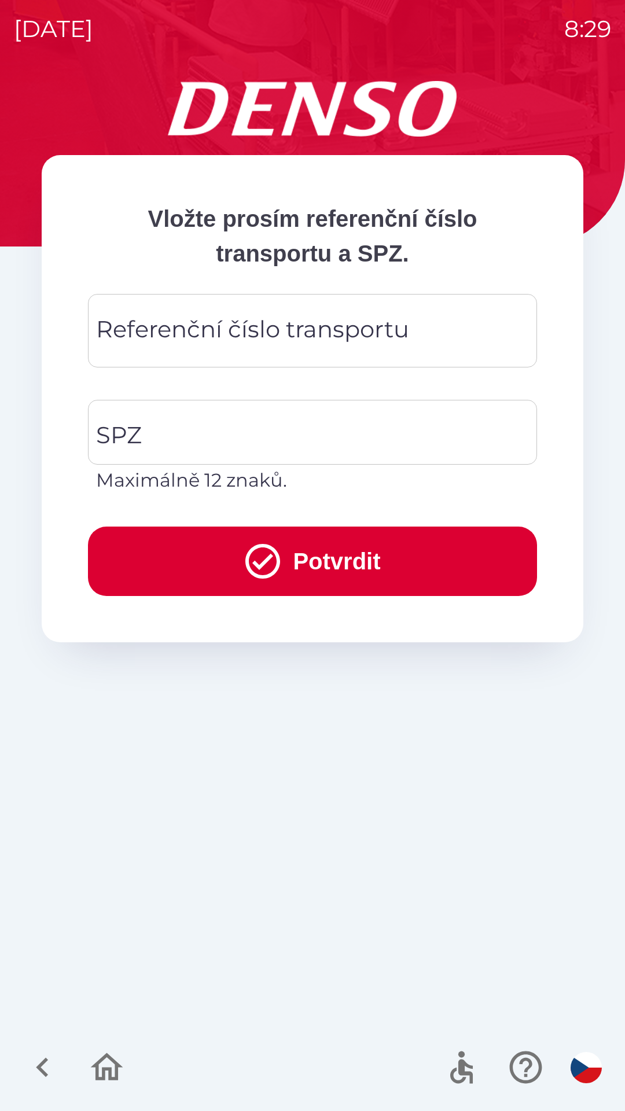
click at [366, 321] on div "Referenční číslo transportu Referenční číslo transportu" at bounding box center [312, 330] width 449 height 73
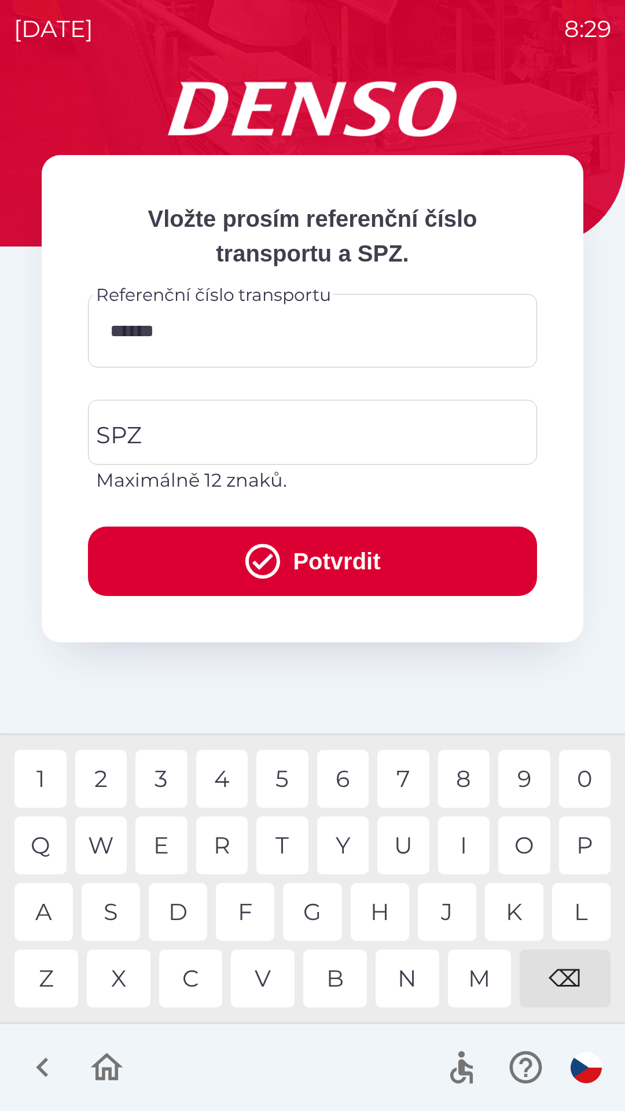
type input "*******"
click at [477, 762] on div "8" at bounding box center [464, 779] width 52 height 58
click at [318, 408] on input "SPZ" at bounding box center [303, 432] width 421 height 54
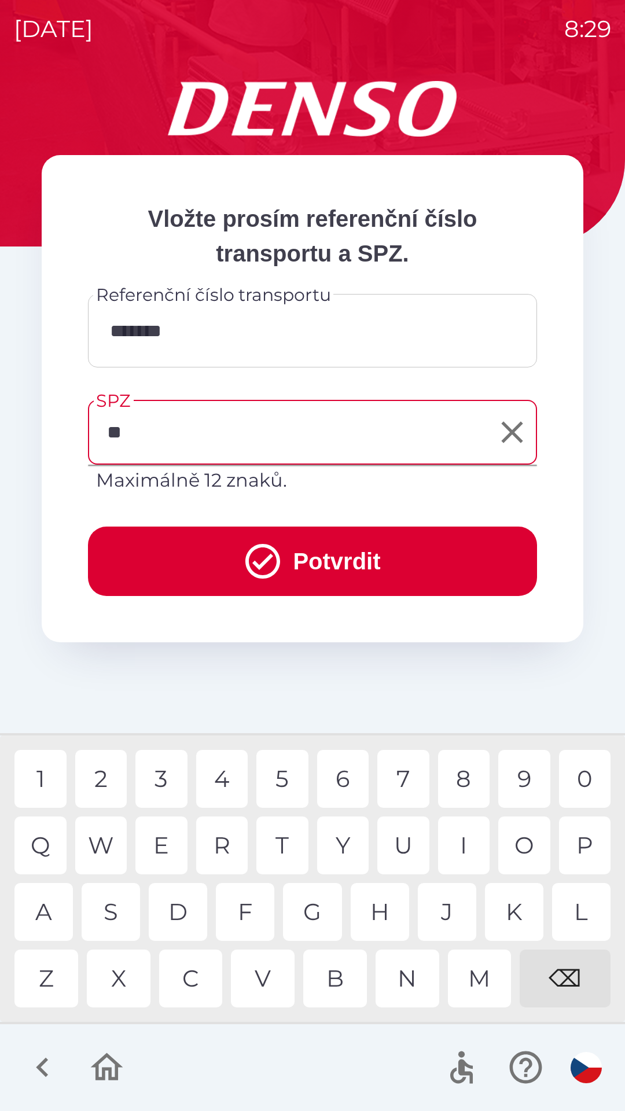
click at [456, 907] on div "J" at bounding box center [447, 912] width 58 height 58
click at [54, 772] on div "1" at bounding box center [40, 779] width 52 height 58
type input "*******"
click at [350, 766] on div "6" at bounding box center [343, 779] width 52 height 58
click at [342, 553] on button "Potvrdit" at bounding box center [312, 560] width 449 height 69
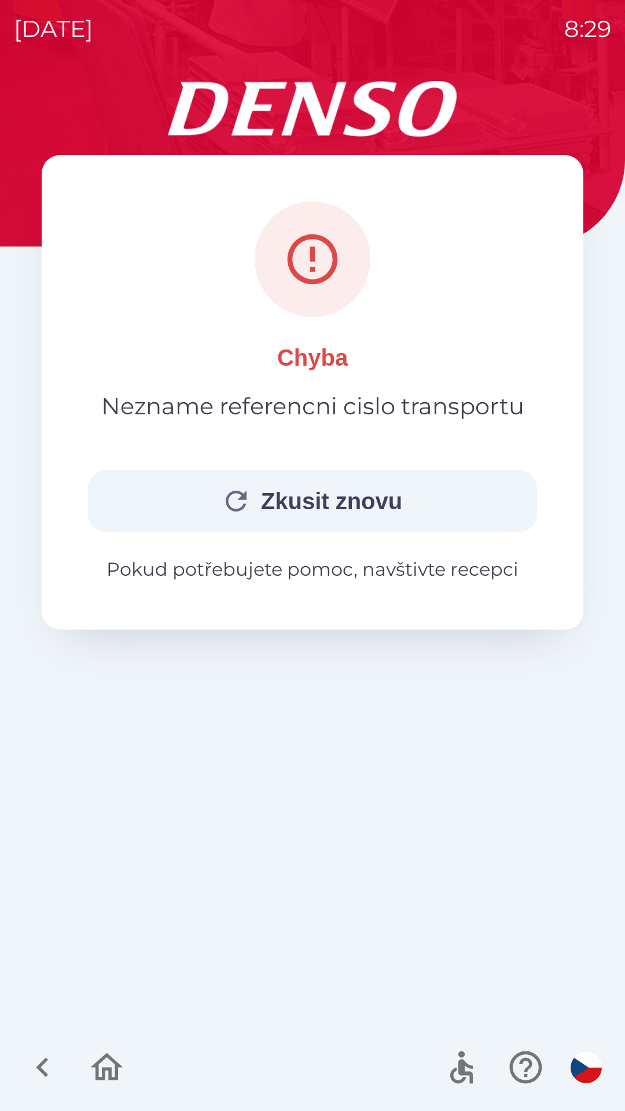
click at [337, 494] on button "Zkusit znovu" at bounding box center [312, 501] width 449 height 62
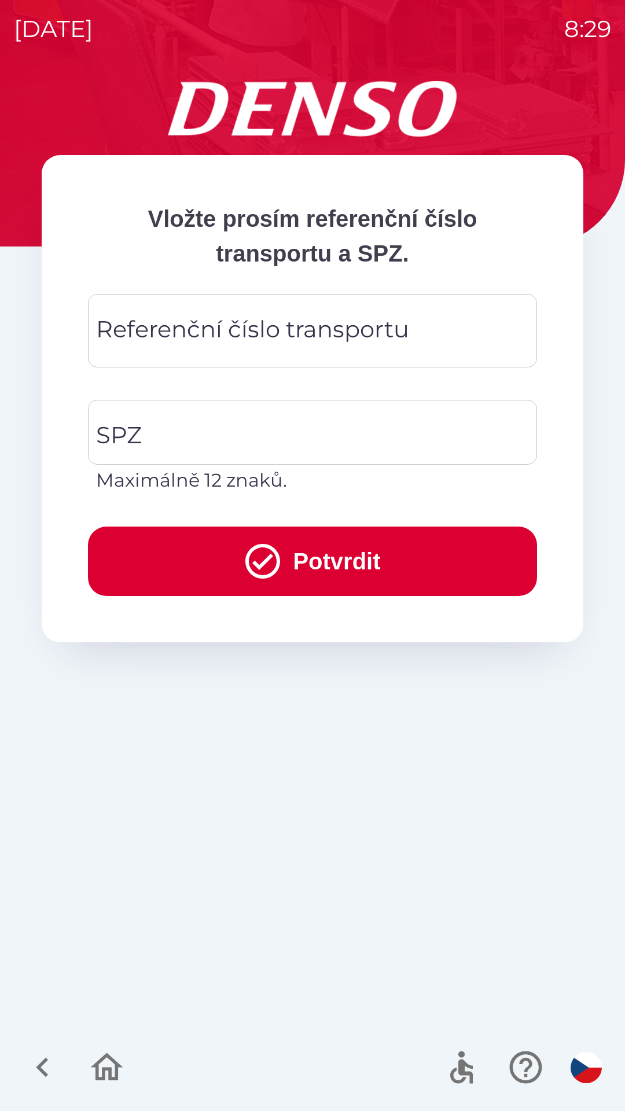
click at [340, 318] on div "Referenční číslo transportu Referenční číslo transportu" at bounding box center [312, 330] width 449 height 73
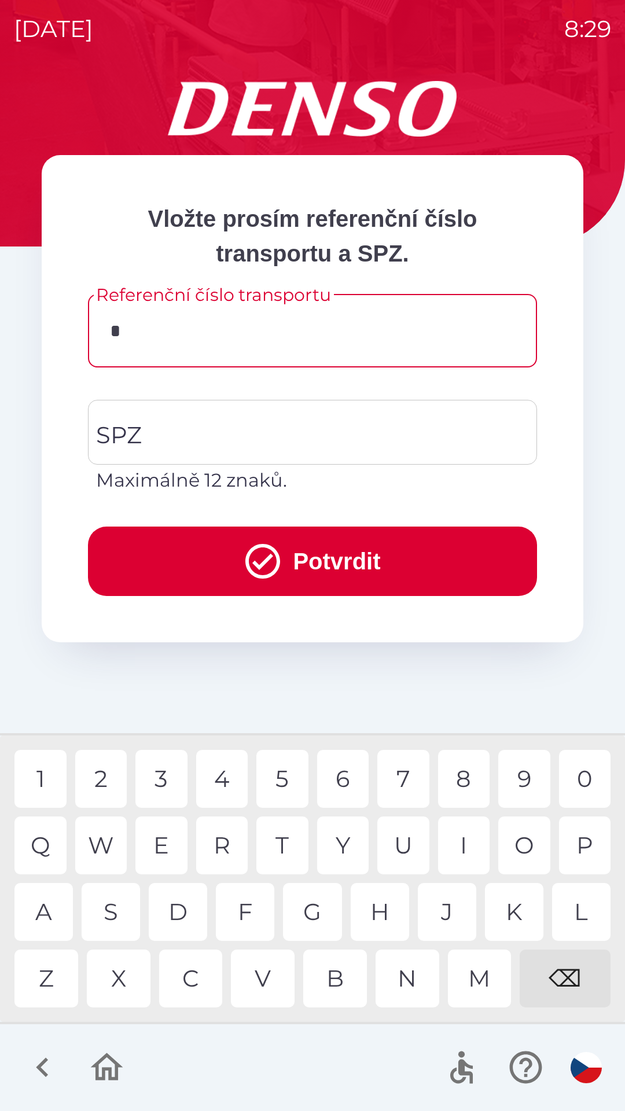
click at [186, 900] on div "D" at bounding box center [178, 912] width 58 height 58
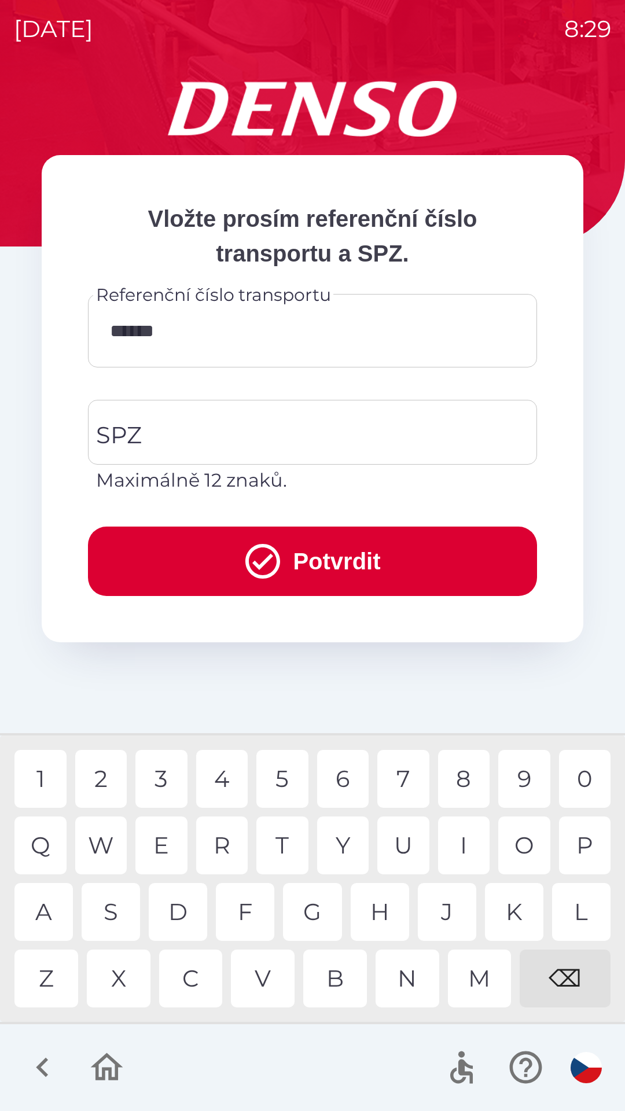
type input "*******"
click at [293, 420] on input "SPZ" at bounding box center [303, 432] width 421 height 54
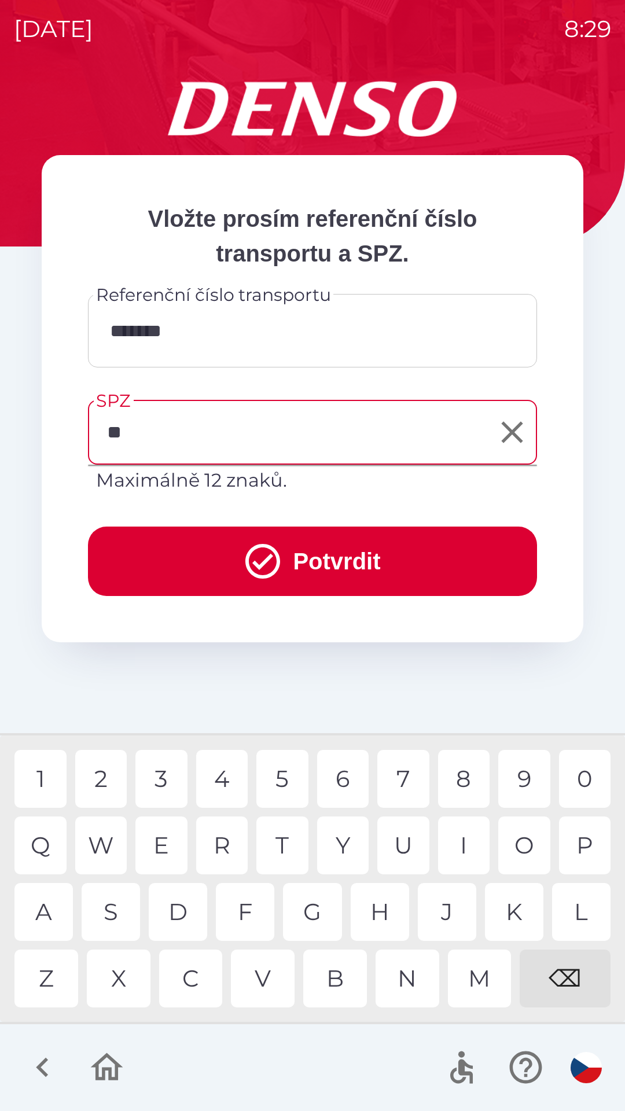
click at [448, 892] on div "J" at bounding box center [447, 912] width 58 height 58
click at [58, 778] on div "1" at bounding box center [40, 779] width 52 height 58
click at [165, 771] on div "3" at bounding box center [161, 779] width 52 height 58
click at [173, 775] on div "3" at bounding box center [161, 779] width 52 height 58
type input "*******"
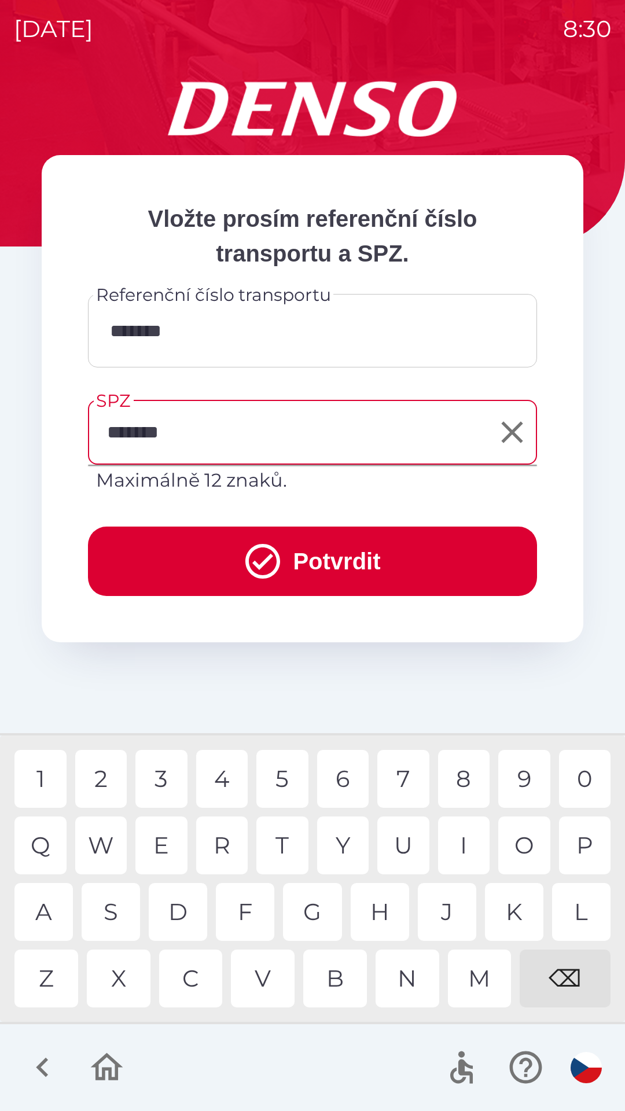
click at [323, 546] on button "Potvrdit" at bounding box center [312, 560] width 449 height 69
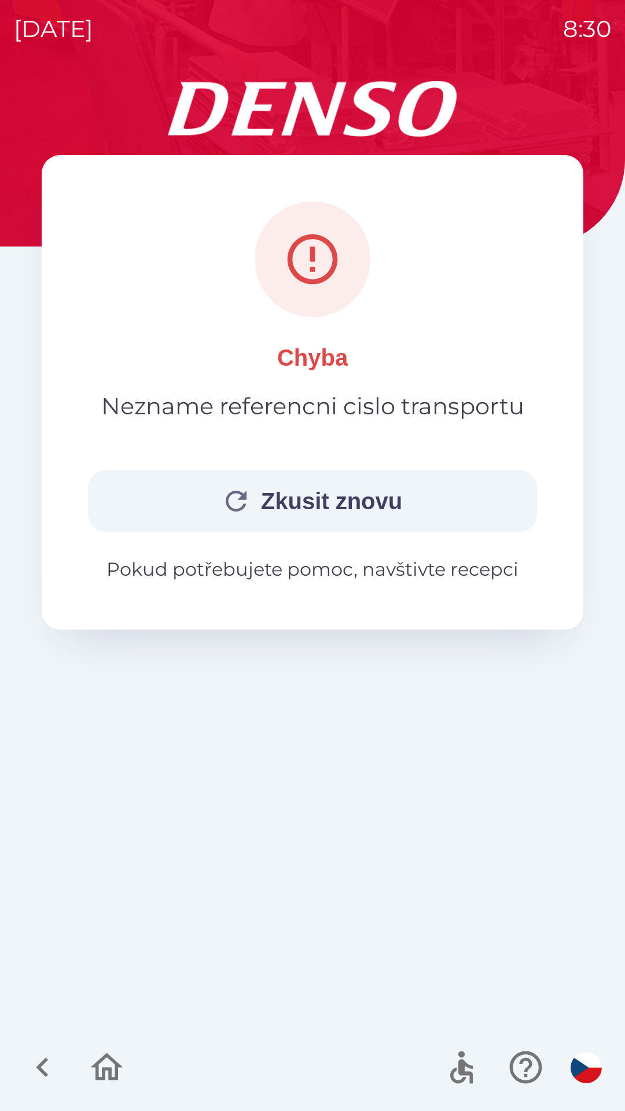
click at [362, 490] on button "Zkusit znovu" at bounding box center [312, 501] width 449 height 62
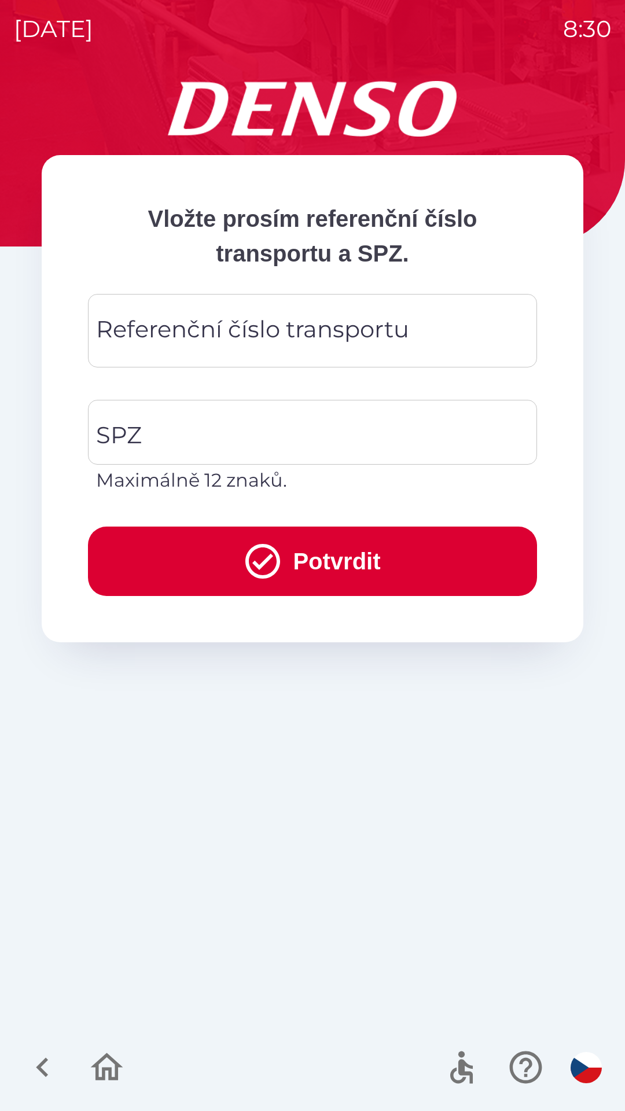
click at [364, 319] on div "Referenční číslo transportu Referenční číslo transportu" at bounding box center [312, 330] width 449 height 73
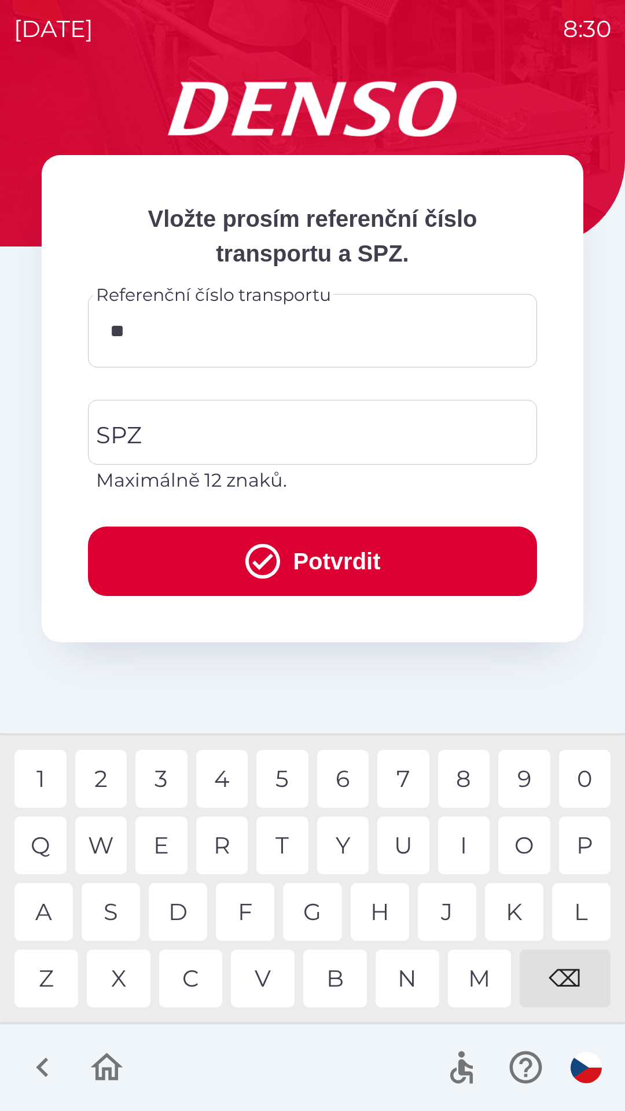
click at [592, 768] on div "0" at bounding box center [585, 779] width 52 height 58
click at [524, 768] on div "9" at bounding box center [524, 779] width 52 height 58
type input "*******"
click at [242, 424] on input "SPZ" at bounding box center [303, 432] width 421 height 54
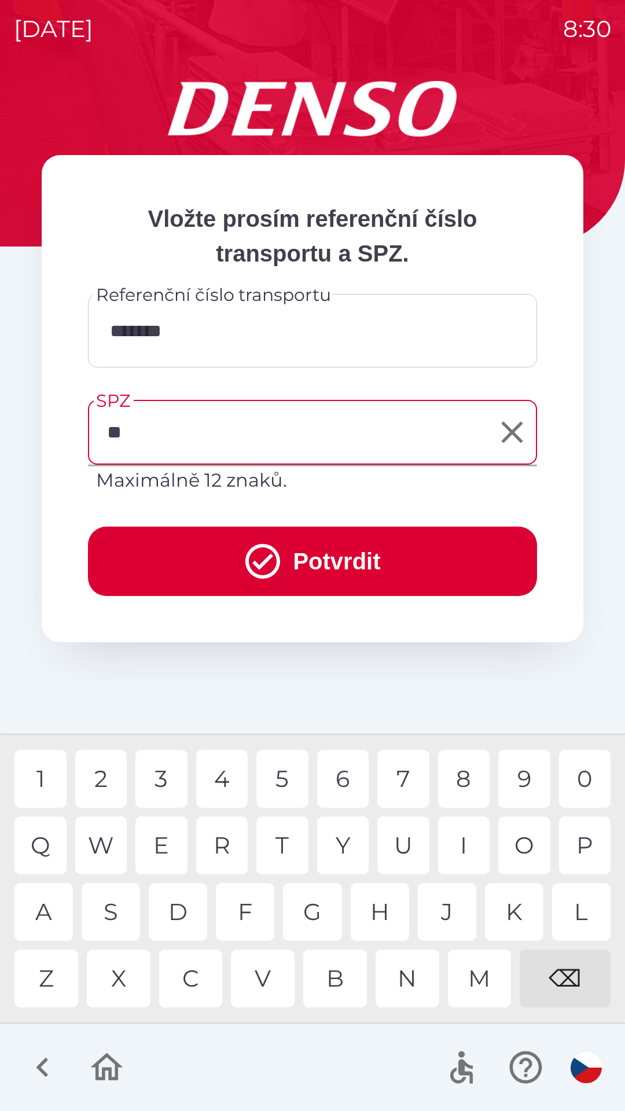
click at [452, 897] on div "J" at bounding box center [447, 912] width 58 height 58
click at [165, 771] on div "3" at bounding box center [161, 779] width 52 height 58
click at [170, 781] on div "3" at bounding box center [161, 779] width 52 height 58
type input "*******"
click at [333, 559] on button "Potvrdit" at bounding box center [312, 560] width 449 height 69
